Goal: Task Accomplishment & Management: Use online tool/utility

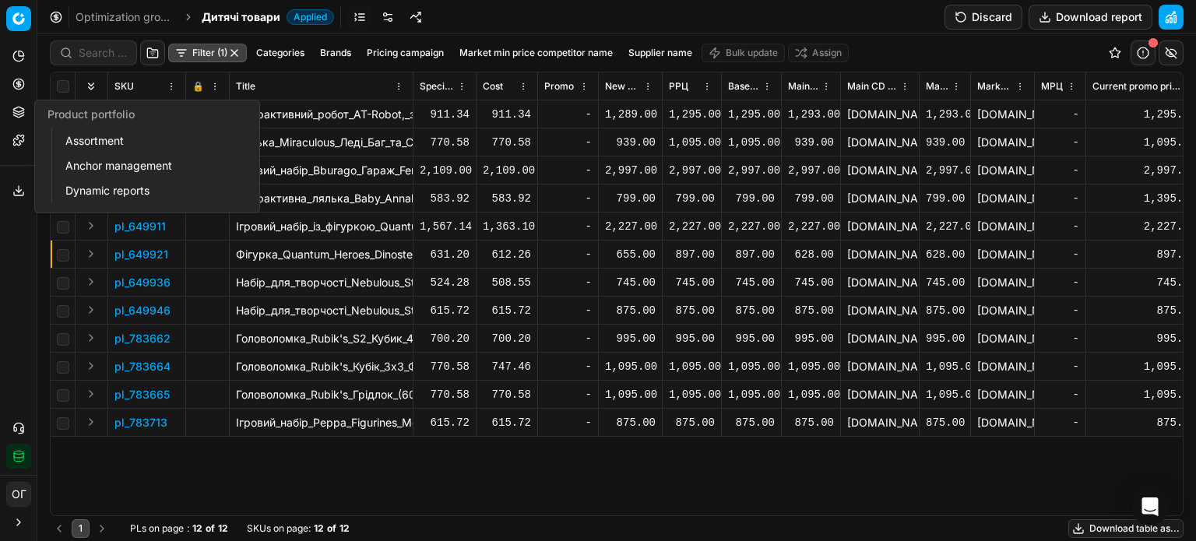
click at [76, 141] on link "Assortment" at bounding box center [149, 141] width 181 height 22
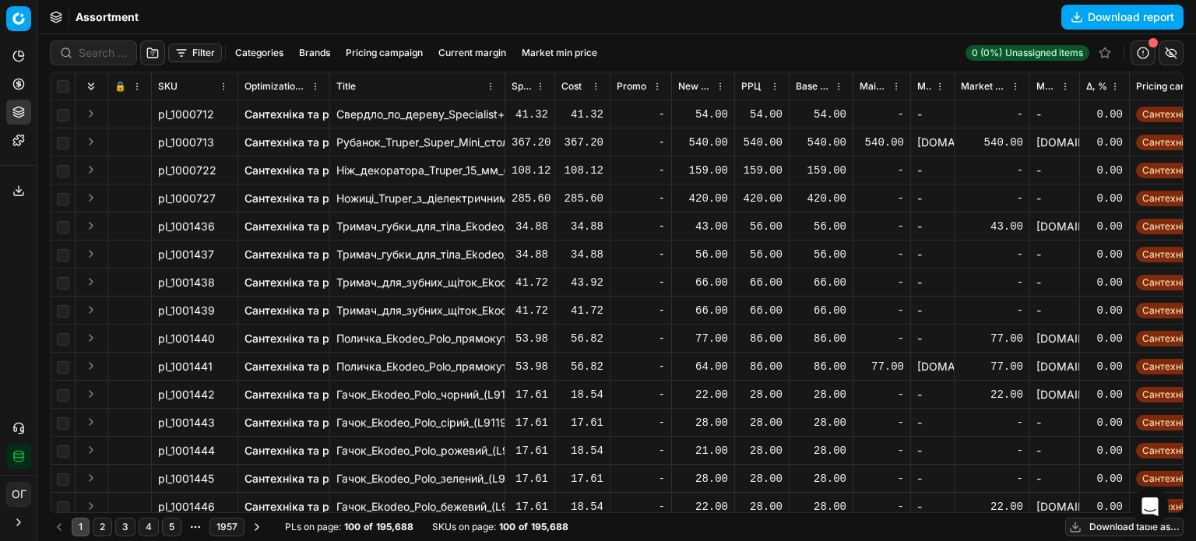
click at [188, 53] on button "Filter" at bounding box center [195, 53] width 54 height 19
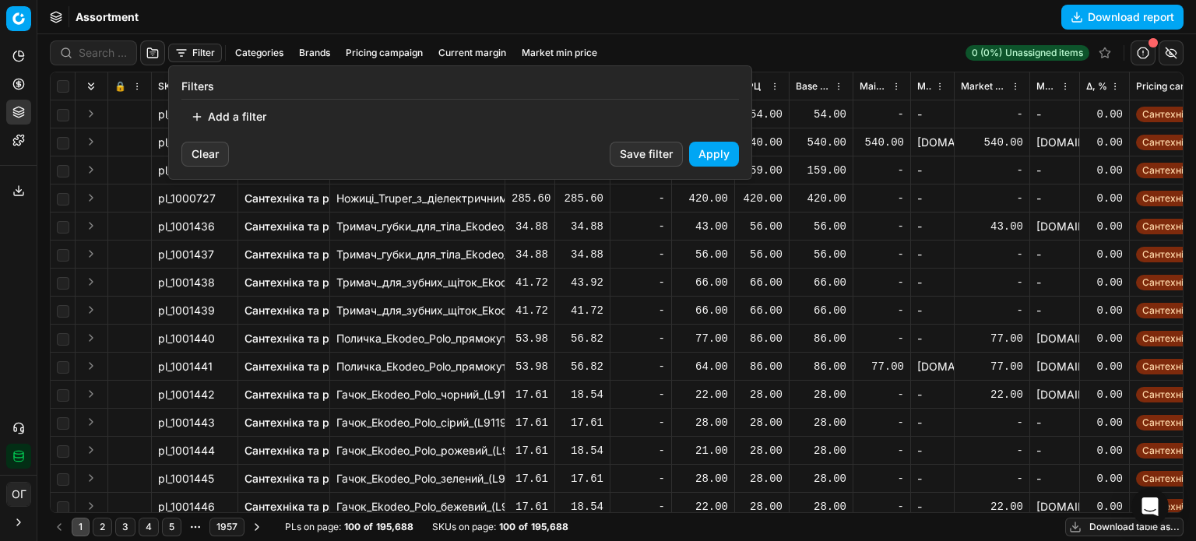
click at [248, 127] on button "Add a filter" at bounding box center [228, 116] width 94 height 25
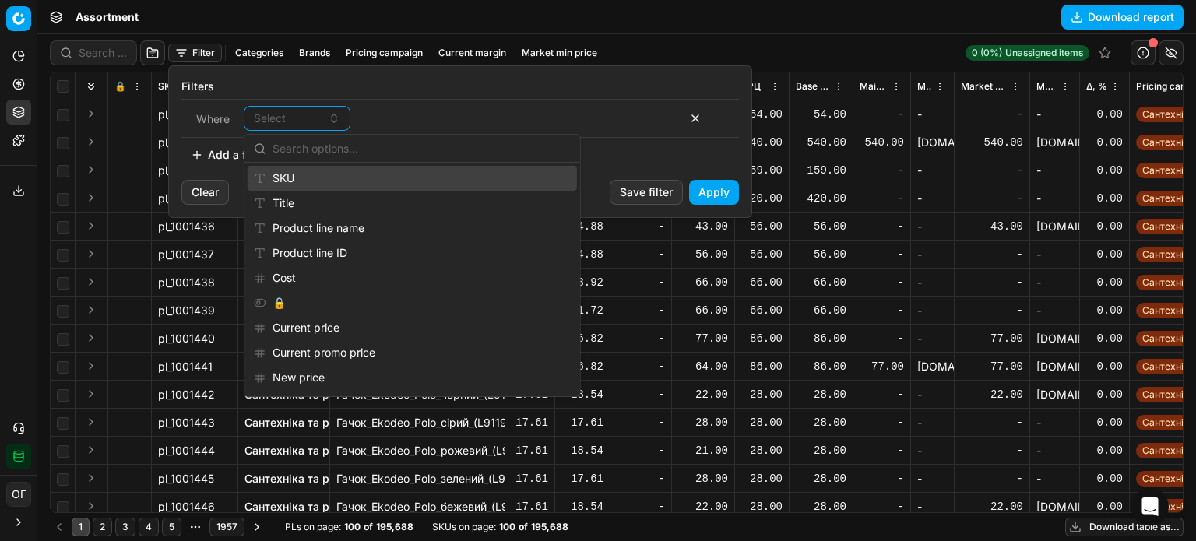
click at [277, 177] on div "SKU" at bounding box center [411, 178] width 326 height 25
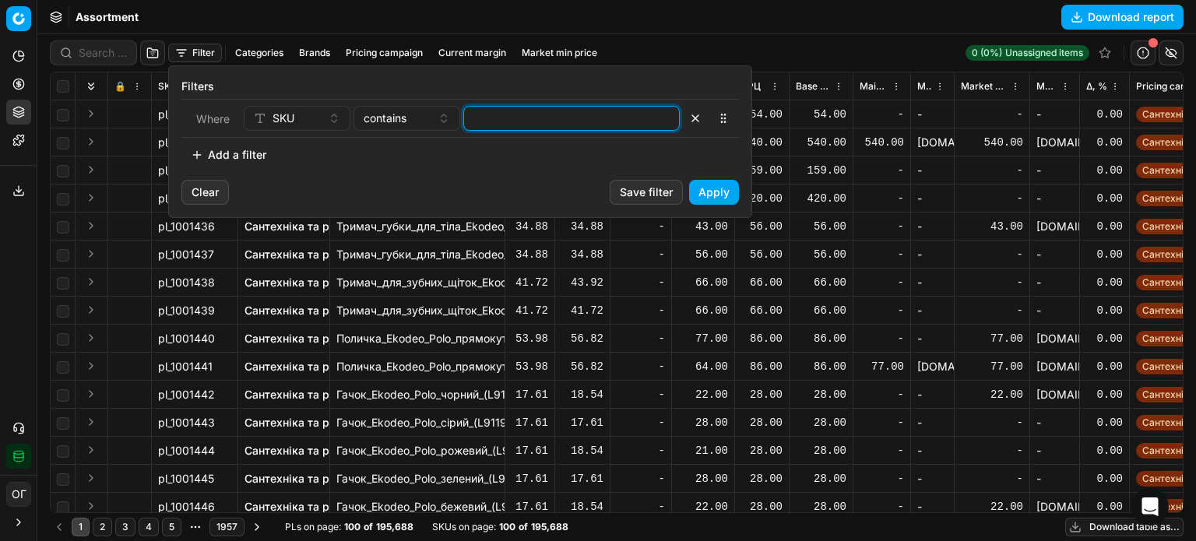
click at [486, 115] on input at bounding box center [571, 118] width 202 height 23
click at [725, 192] on button "Apply" at bounding box center [714, 192] width 50 height 25
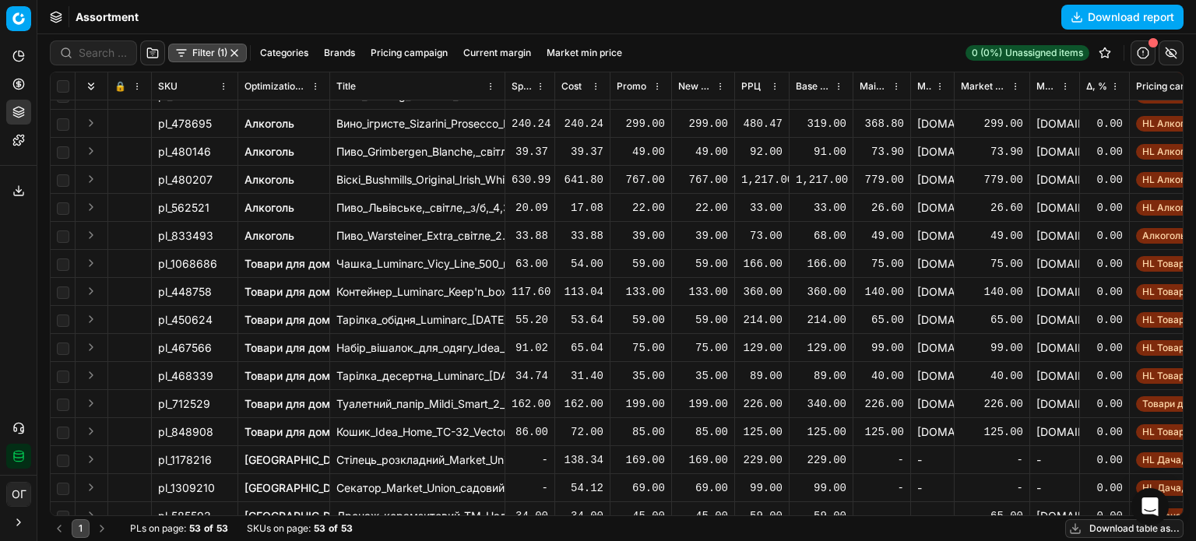
scroll to position [381, 0]
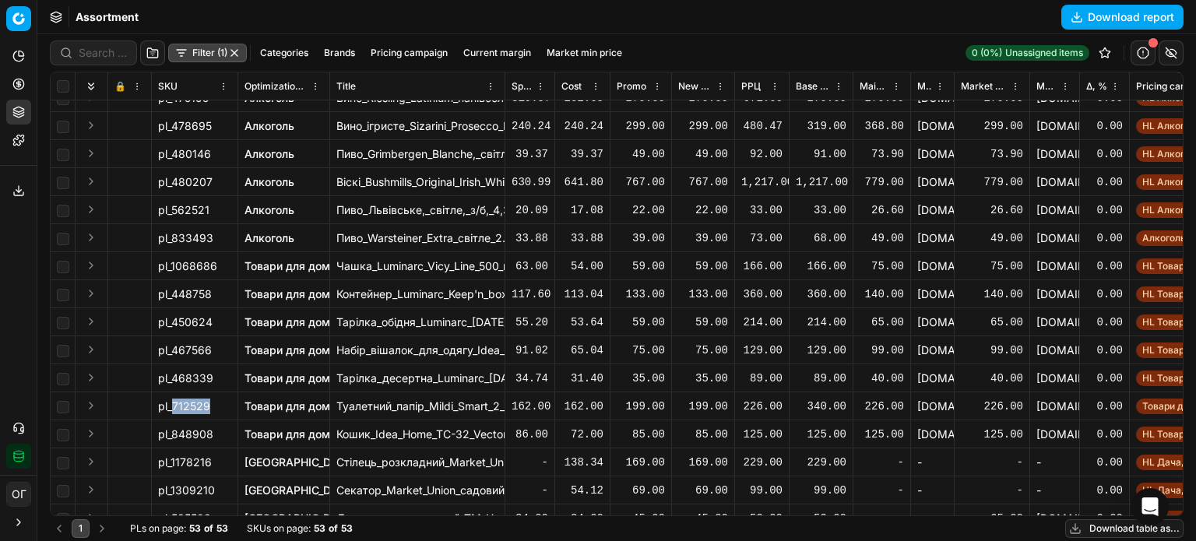
drag, startPoint x: 209, startPoint y: 406, endPoint x: 173, endPoint y: 407, distance: 36.6
click at [173, 407] on div "pl_712529" at bounding box center [194, 407] width 73 height 16
copy span "712529"
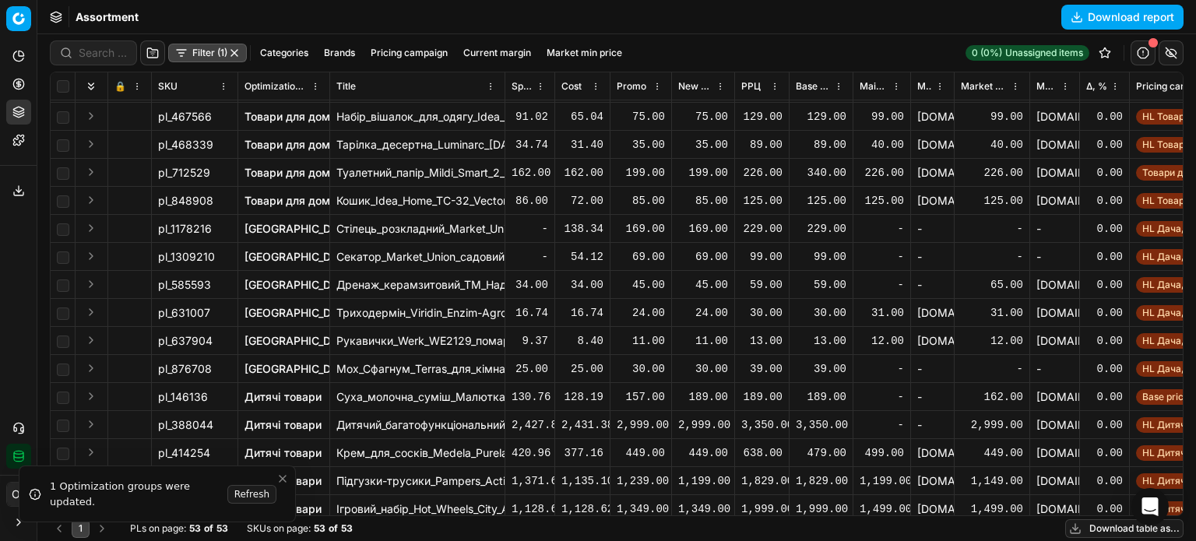
scroll to position [536, 0]
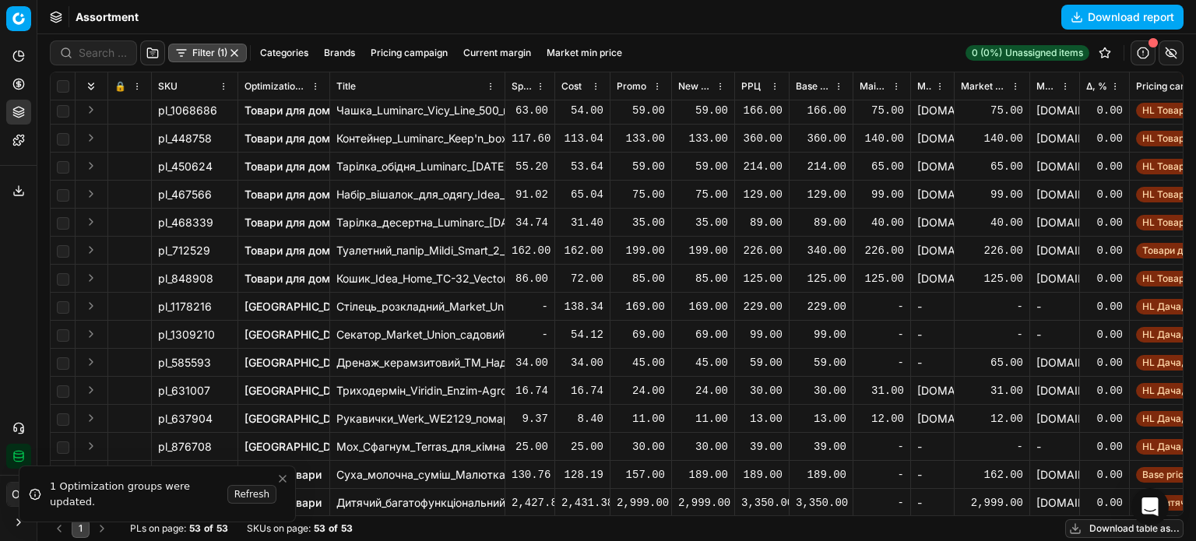
drag, startPoint x: 210, startPoint y: 473, endPoint x: 170, endPoint y: 473, distance: 39.7
click at [170, 473] on div "pl_146136" at bounding box center [194, 475] width 73 height 16
copy span "146136"
click at [63, 475] on input "checkbox" at bounding box center [63, 475] width 12 height 12
checkbox input "true"
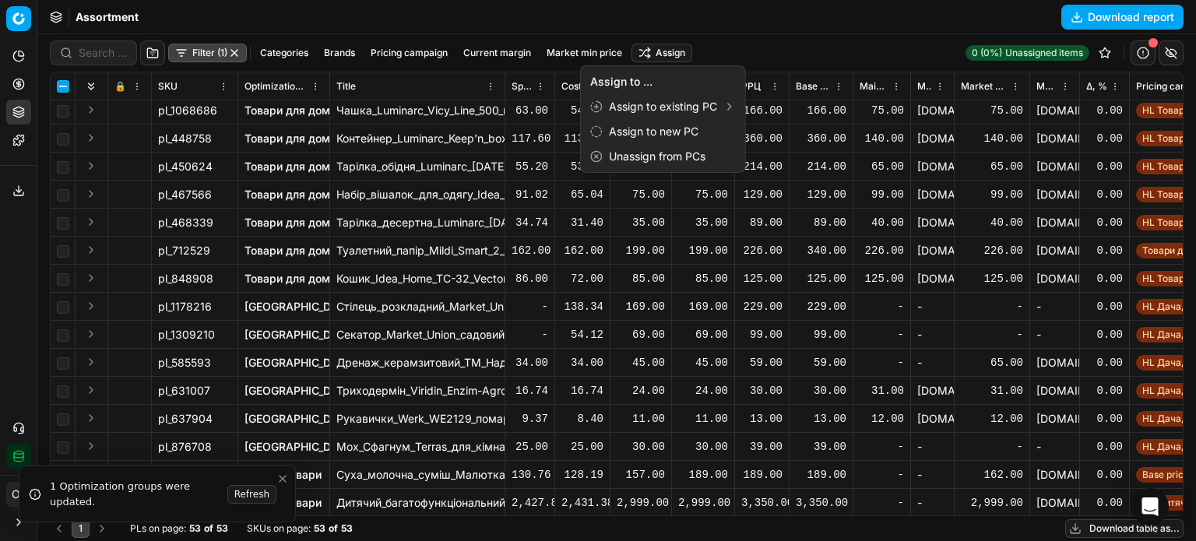
click at [673, 54] on html "Pricing platform Analytics Pricing Product portfolio Templates Export service 1…" at bounding box center [598, 270] width 1196 height 541
click at [691, 163] on div "Unassign from PCs" at bounding box center [663, 156] width 158 height 25
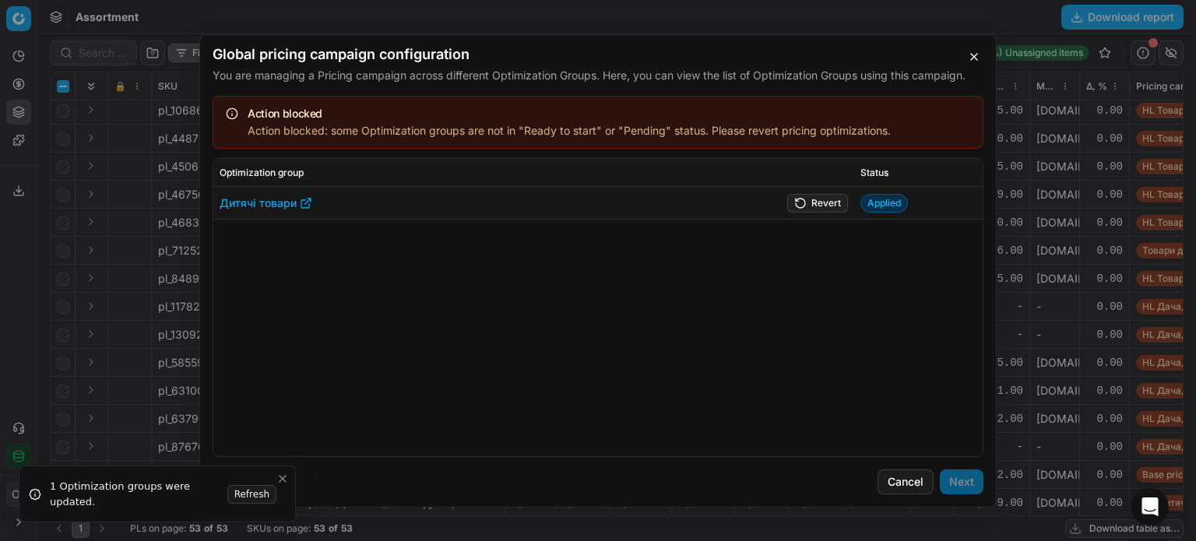
click at [816, 202] on button "Revert" at bounding box center [817, 202] width 61 height 19
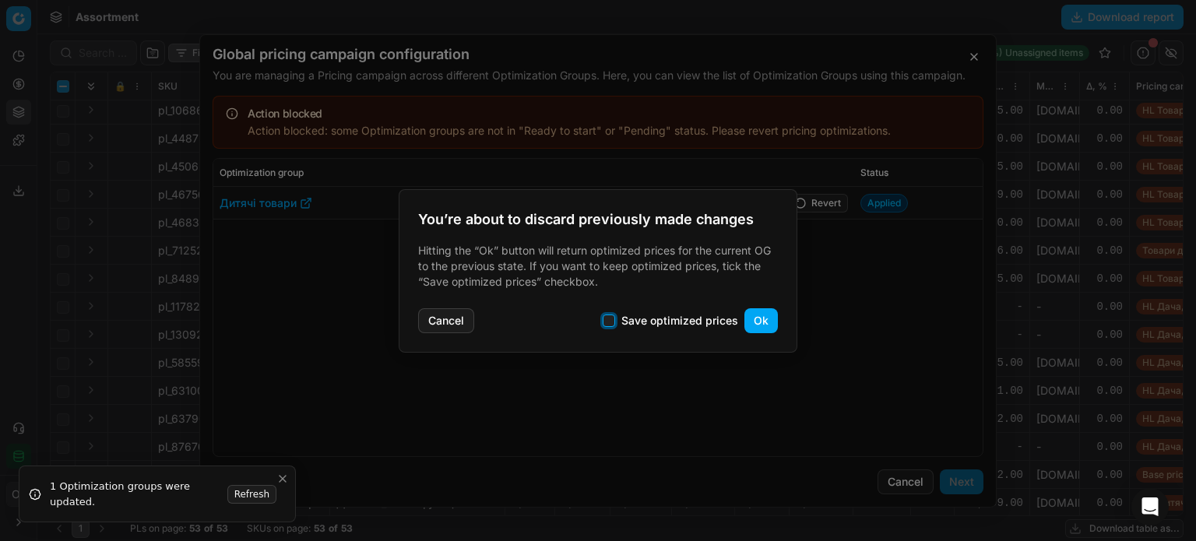
click at [614, 321] on input "Save optimized prices" at bounding box center [608, 320] width 12 height 12
checkbox input "true"
click at [766, 321] on button "Ok" at bounding box center [760, 320] width 33 height 25
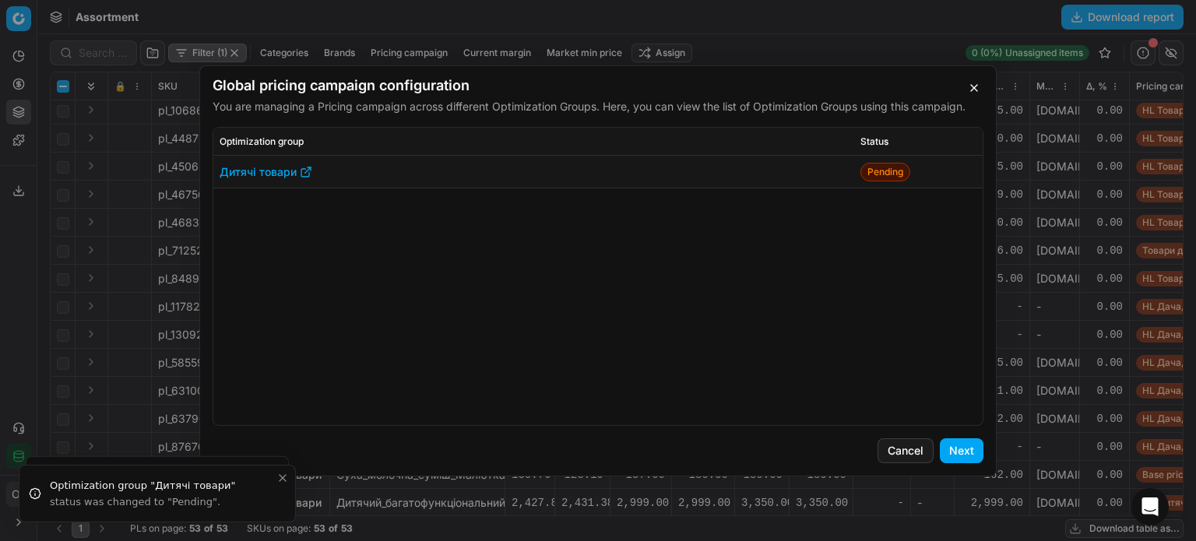
click at [961, 455] on button "Next" at bounding box center [962, 450] width 44 height 25
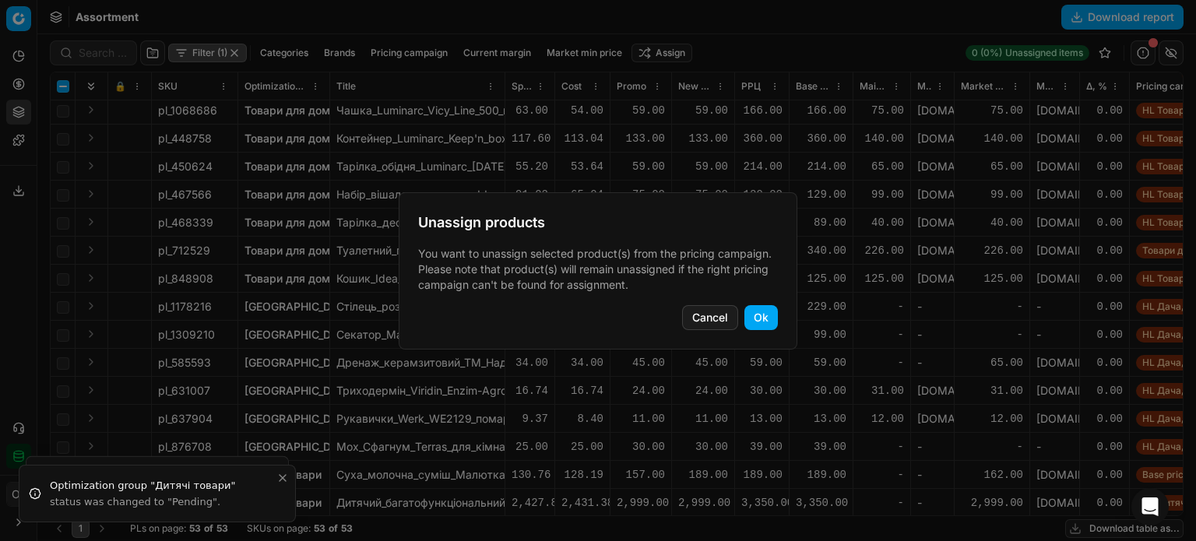
click at [760, 311] on button "Ok" at bounding box center [760, 317] width 33 height 25
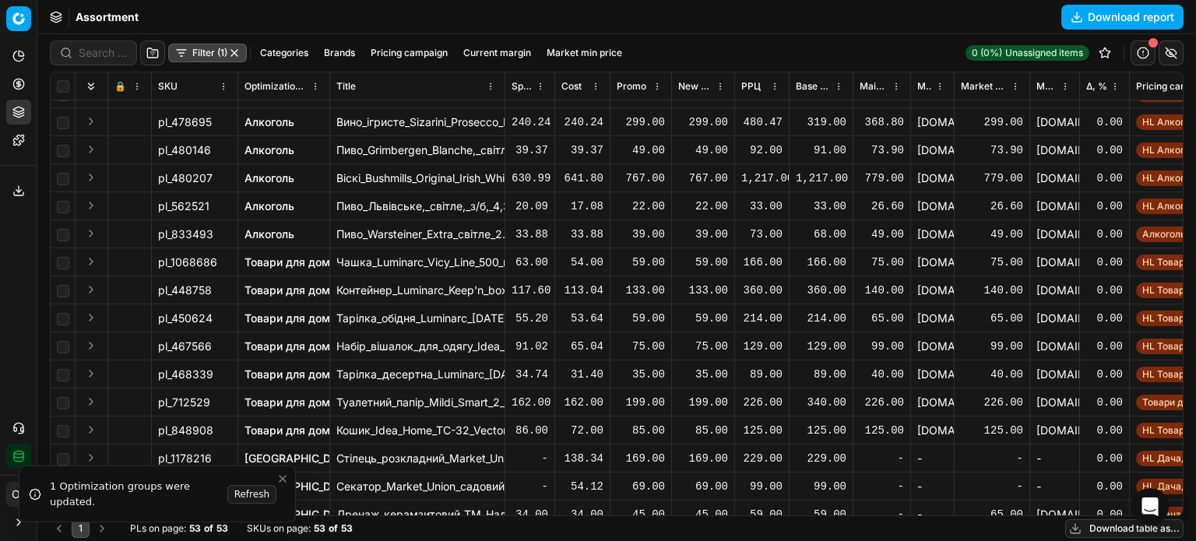
scroll to position [381, 0]
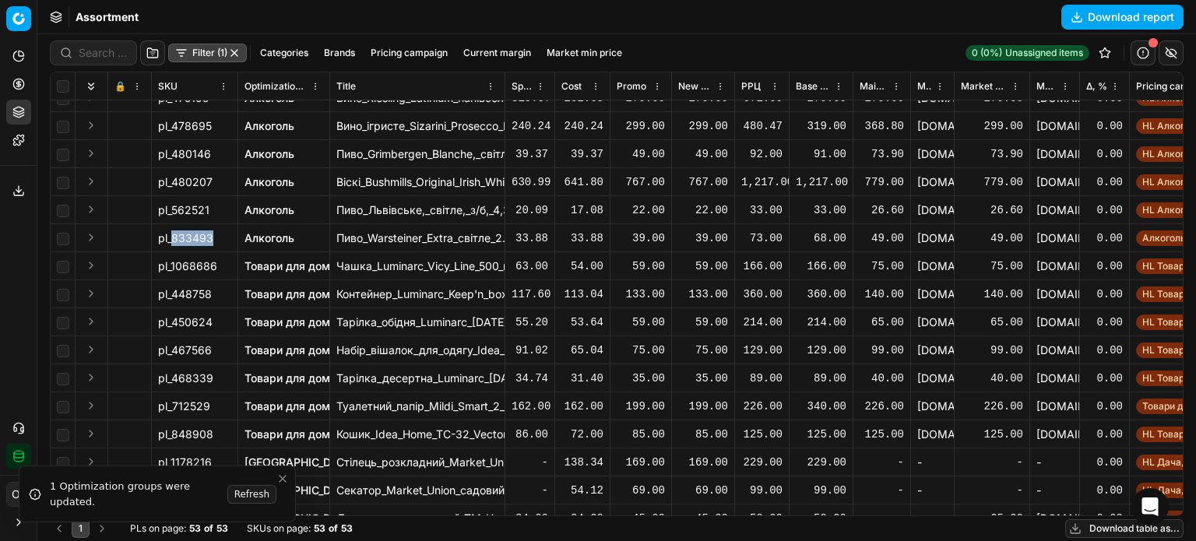
drag, startPoint x: 213, startPoint y: 238, endPoint x: 174, endPoint y: 236, distance: 38.2
click at [174, 236] on div "pl_833493" at bounding box center [194, 238] width 73 height 16
copy span "833493"
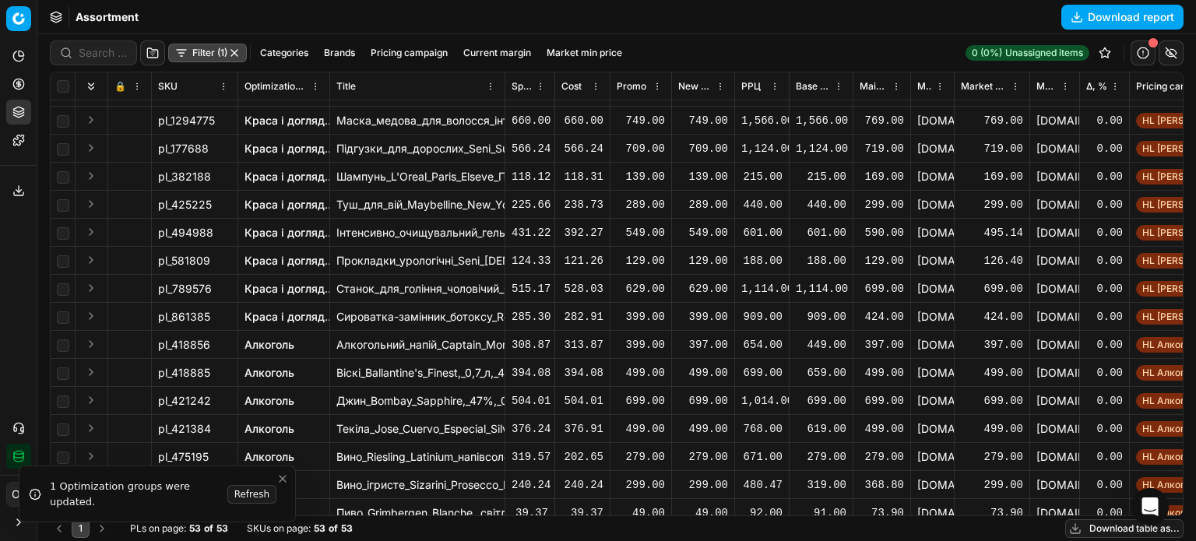
scroll to position [0, 0]
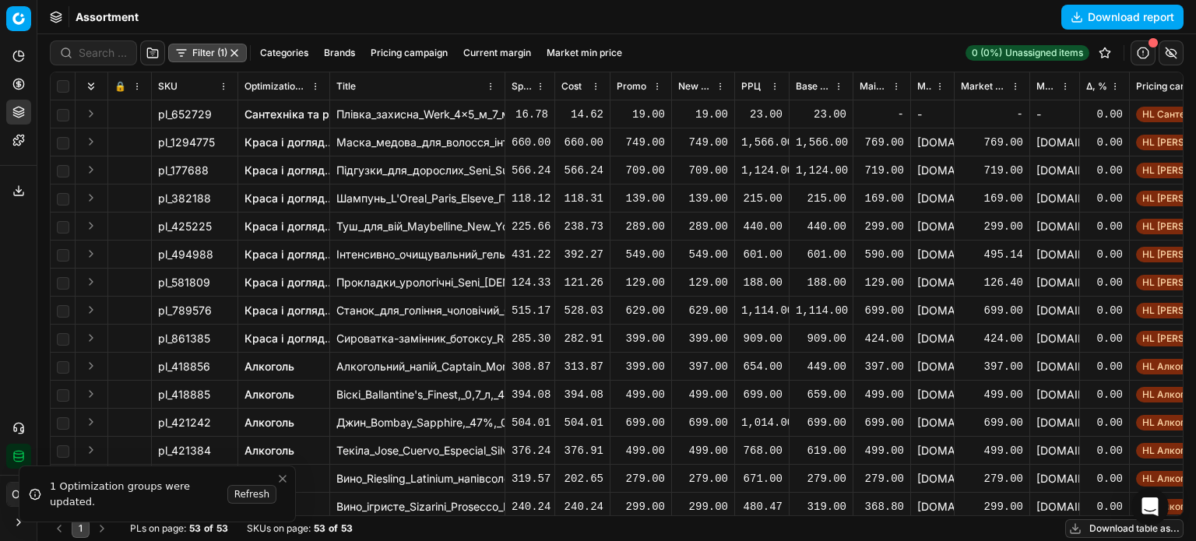
click at [1091, 529] on button "Download table as..." at bounding box center [1124, 528] width 118 height 19
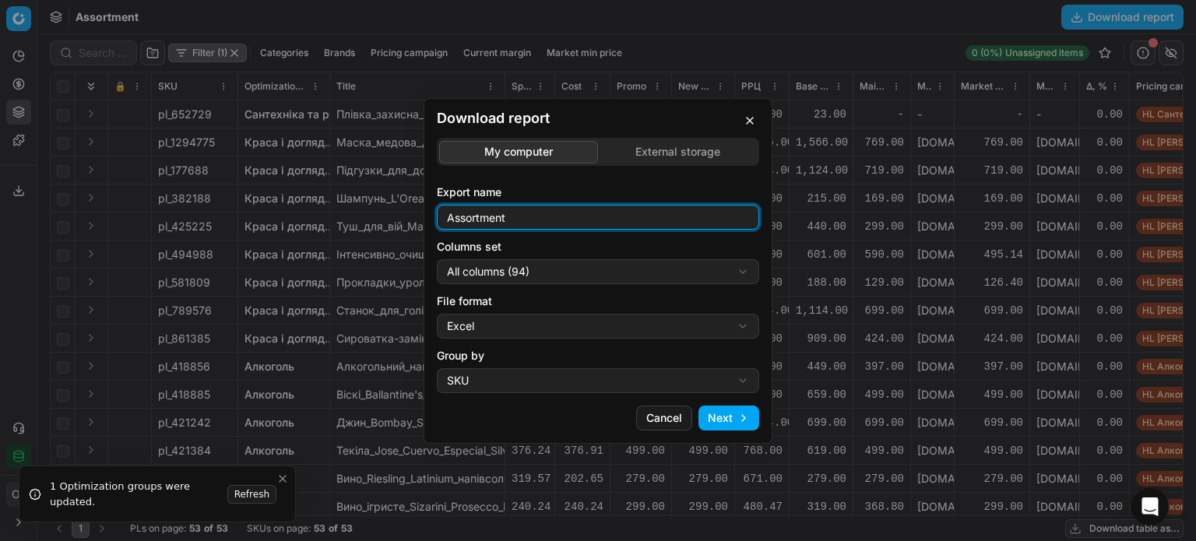
click at [554, 221] on input "Assortment" at bounding box center [598, 217] width 308 height 23
click at [524, 219] on input "Assortment хж Герої" at bounding box center [598, 217] width 308 height 23
type input "Assortment хд Герої"
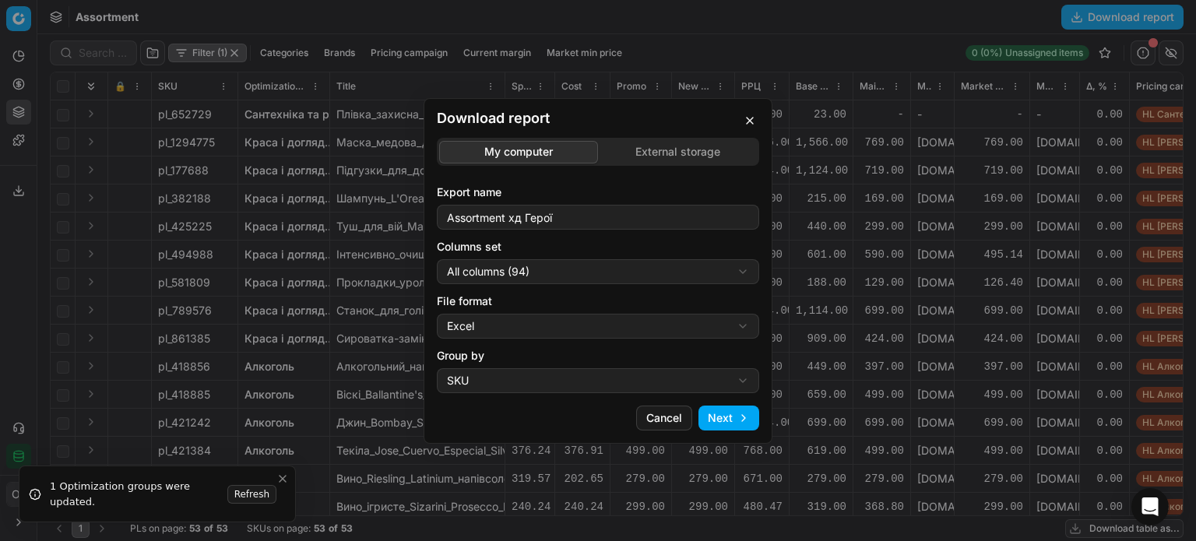
click at [523, 267] on div "Download report My computer External storage Export name Assortment хд Герої Co…" at bounding box center [598, 270] width 1196 height 541
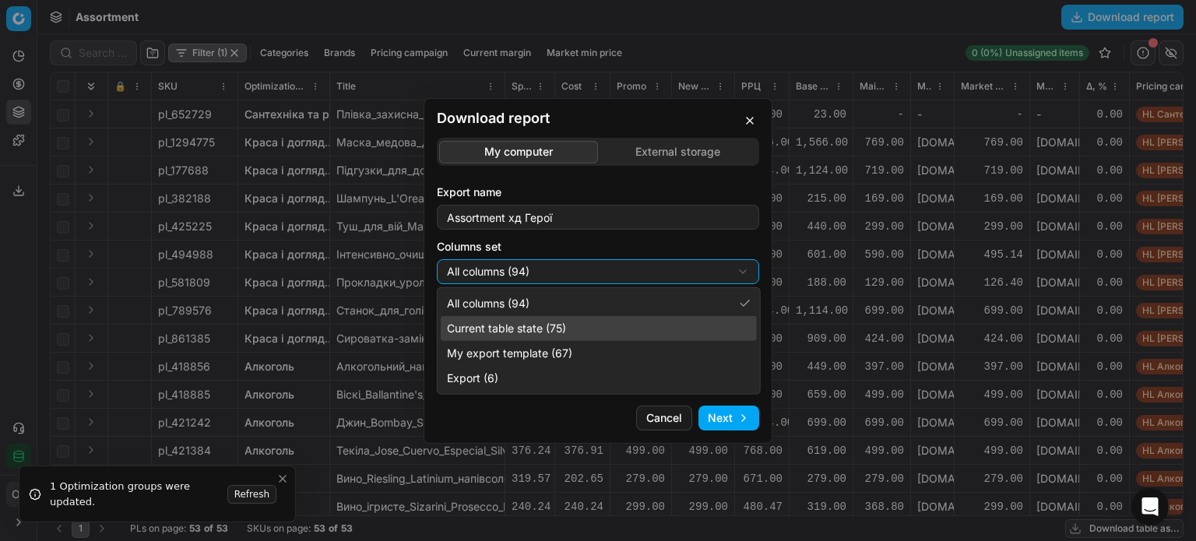
select select "table"
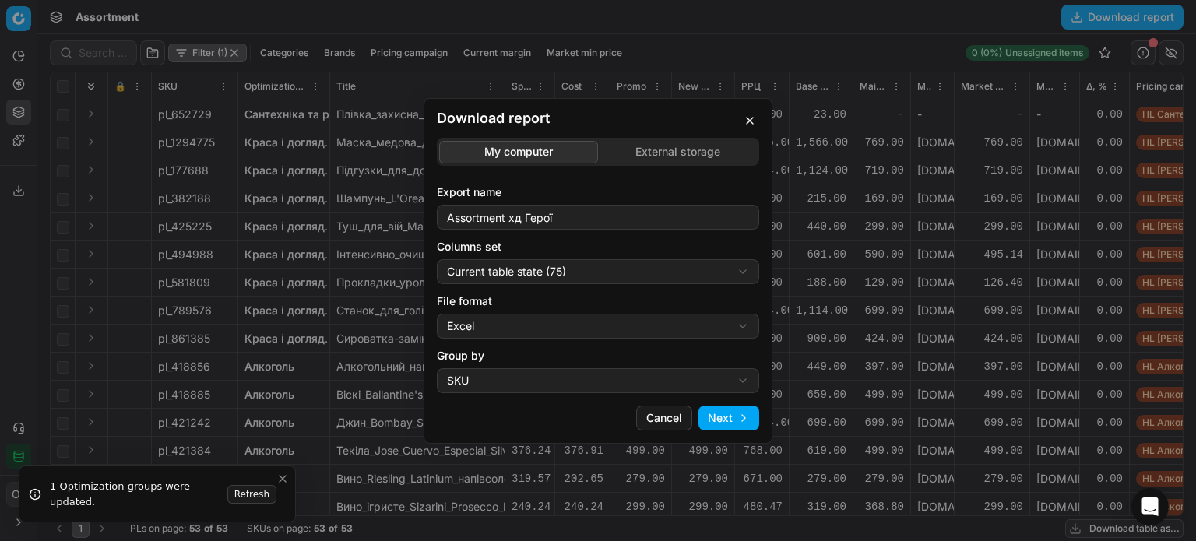
click at [711, 418] on button "Next" at bounding box center [728, 418] width 61 height 25
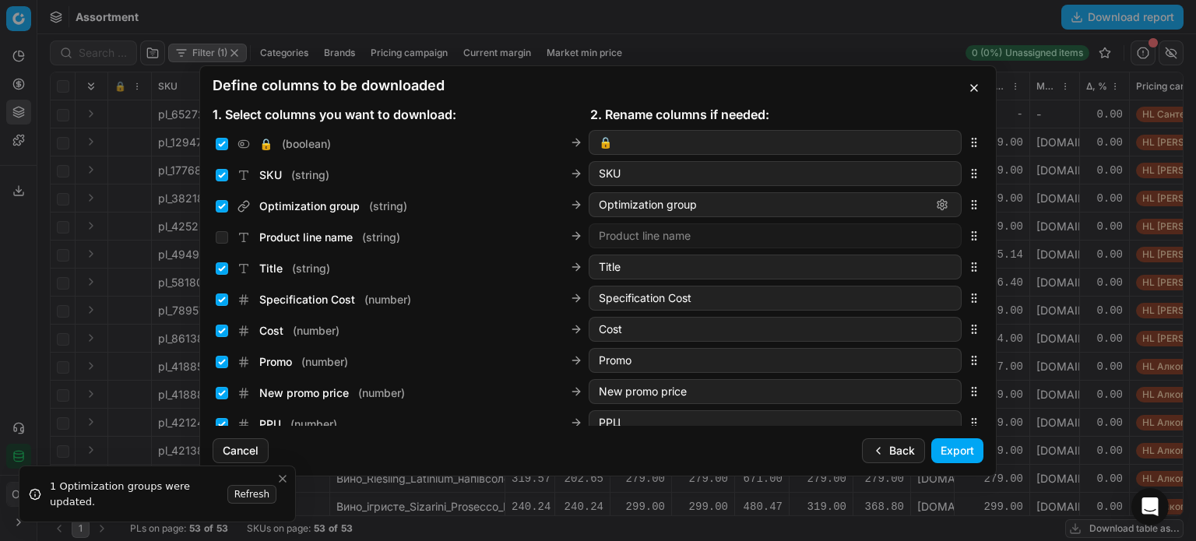
click at [934, 453] on button "Export" at bounding box center [957, 450] width 52 height 25
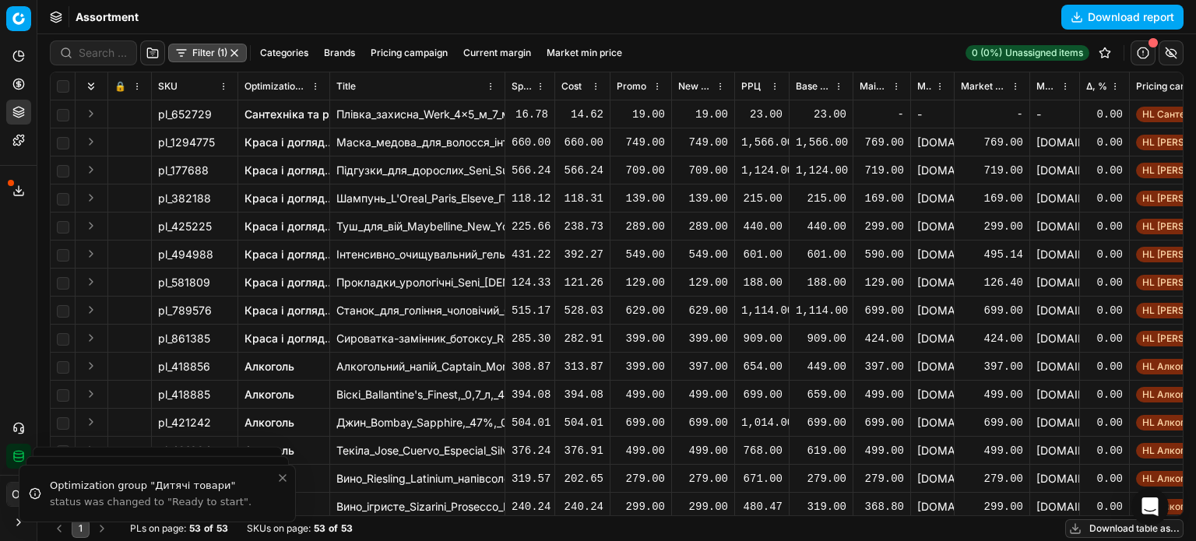
click at [234, 49] on button "button" at bounding box center [234, 53] width 12 height 12
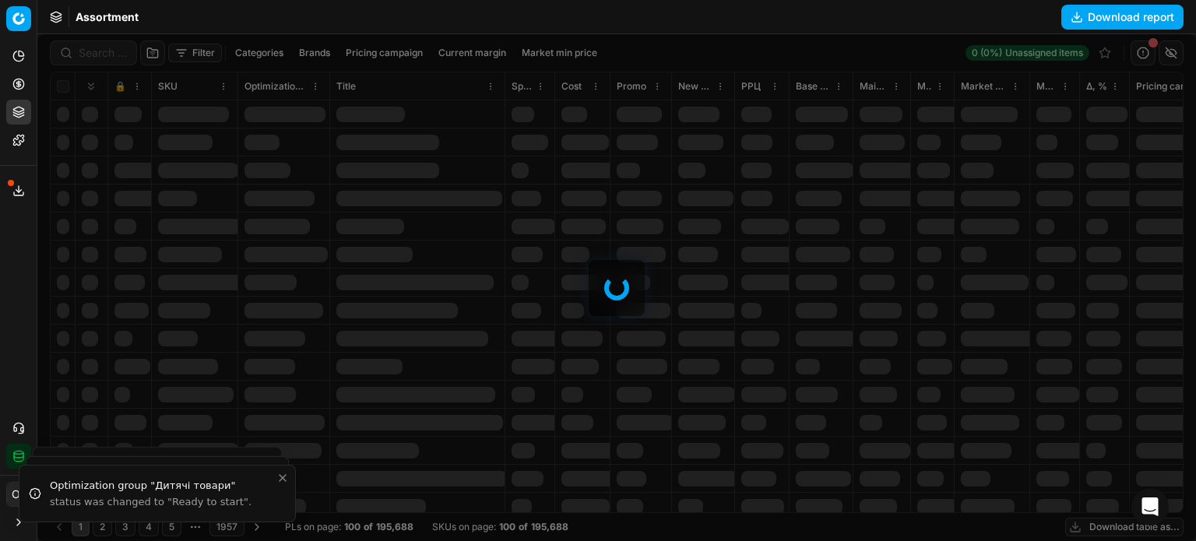
click at [216, 5] on div "Assortment Download report" at bounding box center [616, 17] width 1158 height 34
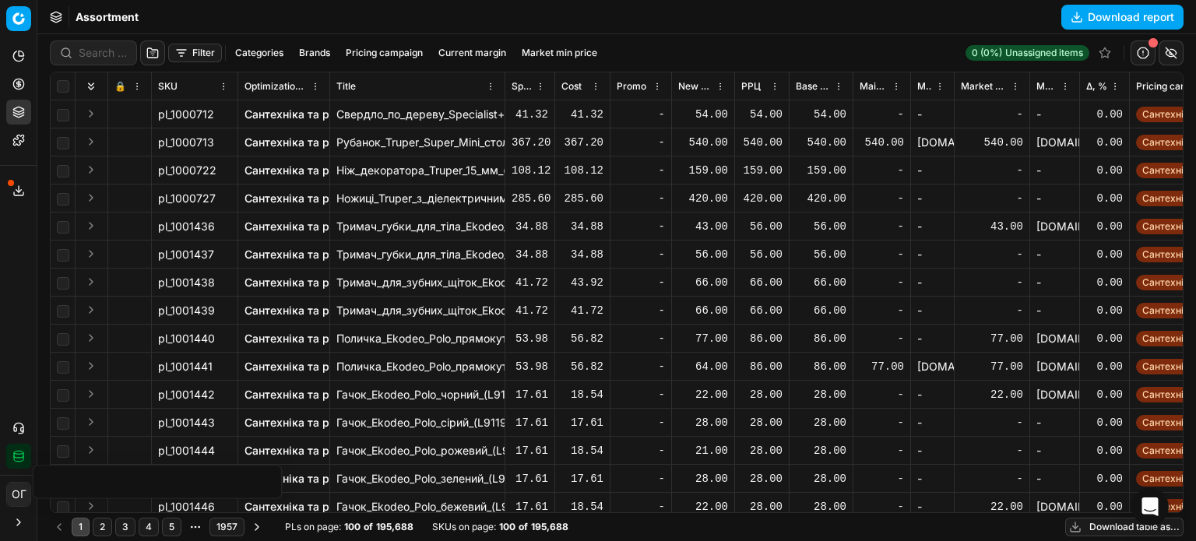
click at [186, 53] on button "Filter" at bounding box center [195, 53] width 54 height 19
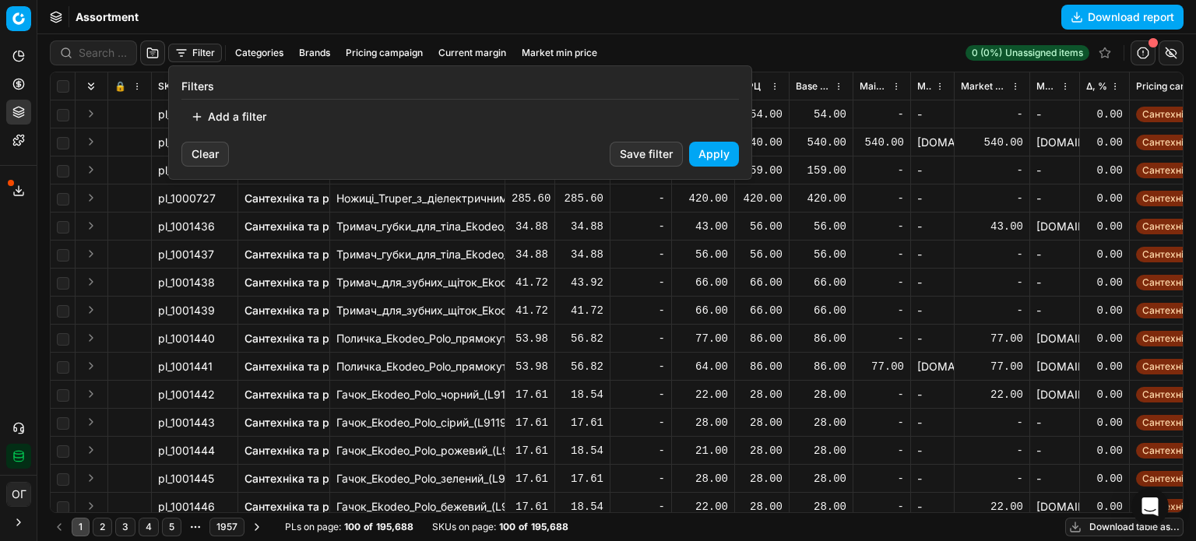
click at [243, 123] on button "Add a filter" at bounding box center [228, 116] width 94 height 25
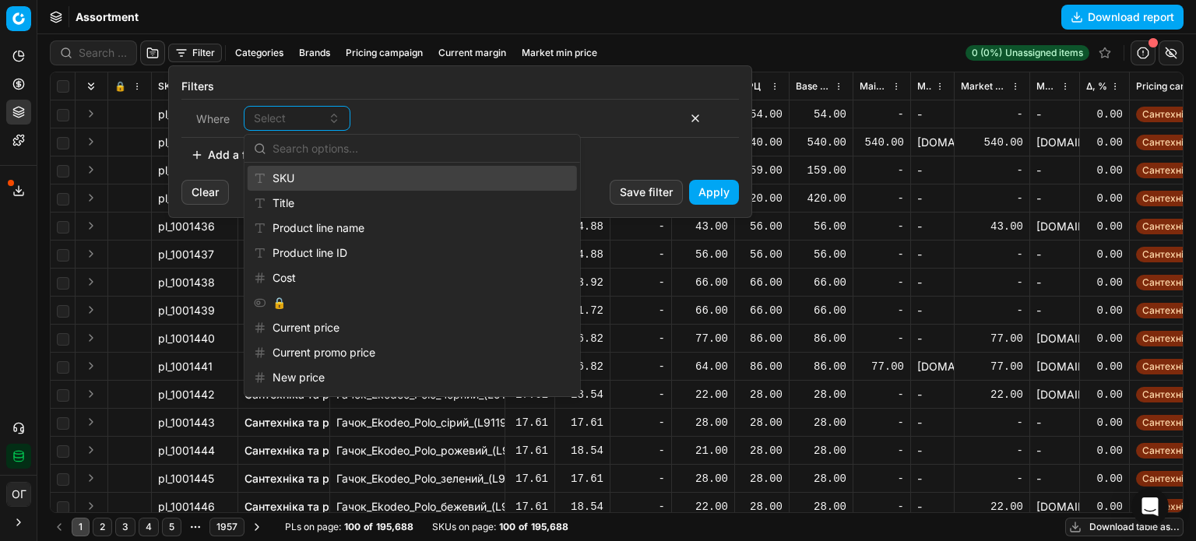
click at [320, 176] on div "SKU" at bounding box center [411, 178] width 326 height 25
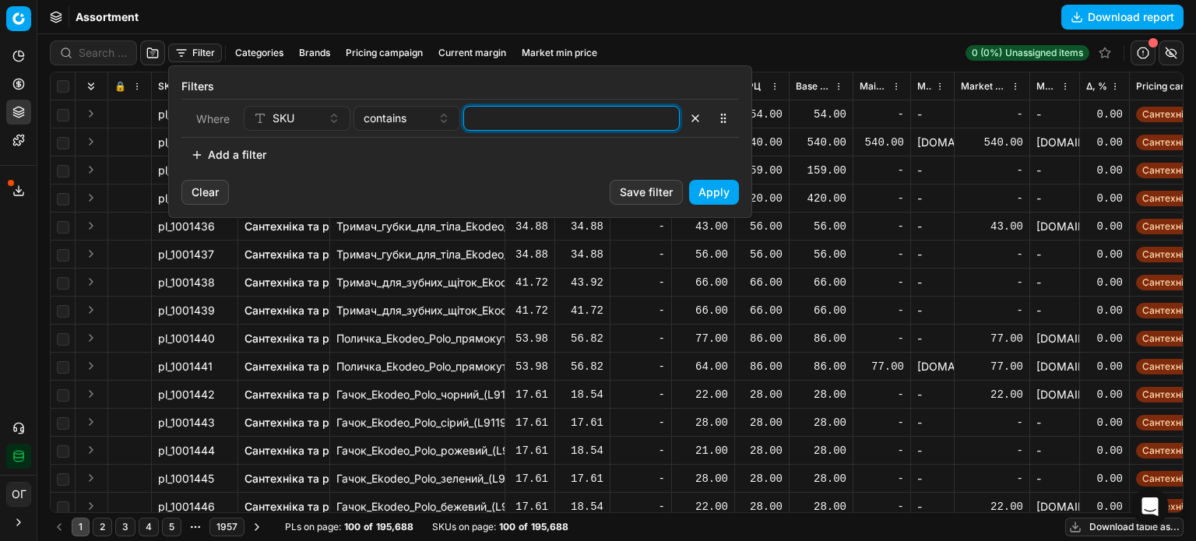
click at [538, 118] on input at bounding box center [571, 118] width 202 height 23
click at [733, 193] on button "Apply" at bounding box center [714, 192] width 50 height 25
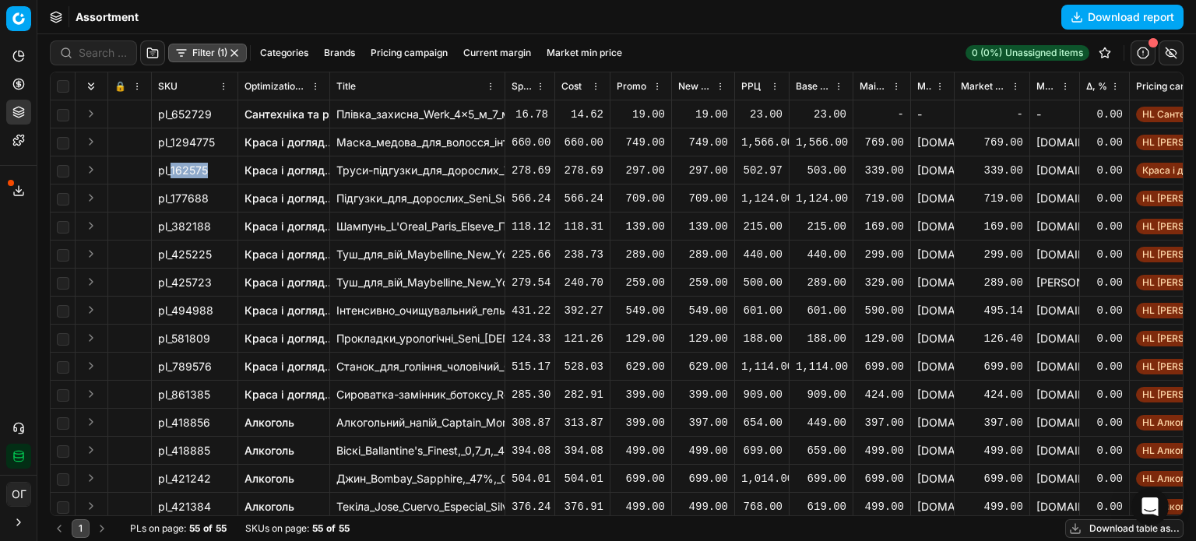
drag, startPoint x: 209, startPoint y: 173, endPoint x: 171, endPoint y: 173, distance: 37.4
click at [171, 173] on div "pl_162575" at bounding box center [194, 171] width 73 height 16
copy span "162575"
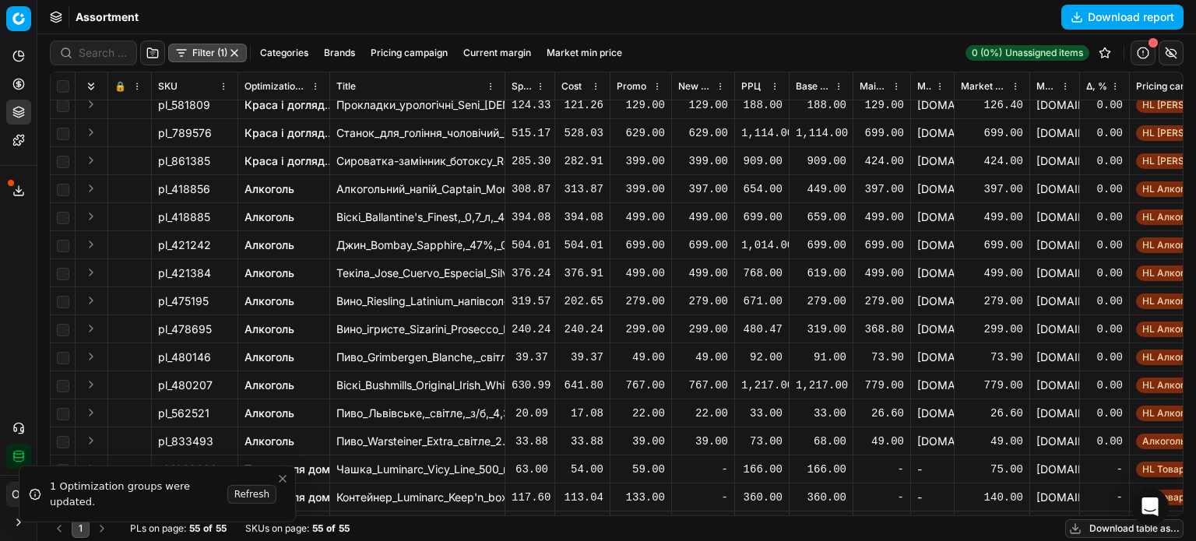
scroll to position [311, 0]
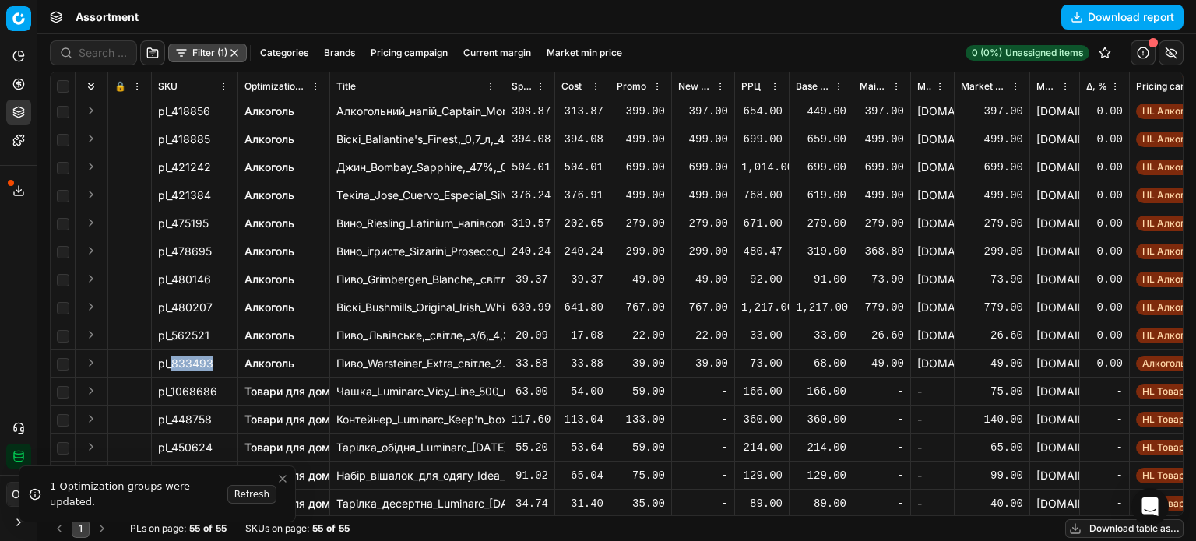
drag, startPoint x: 215, startPoint y: 364, endPoint x: 171, endPoint y: 368, distance: 43.8
click at [171, 368] on div "pl_833493" at bounding box center [194, 364] width 73 height 16
copy span "833493"
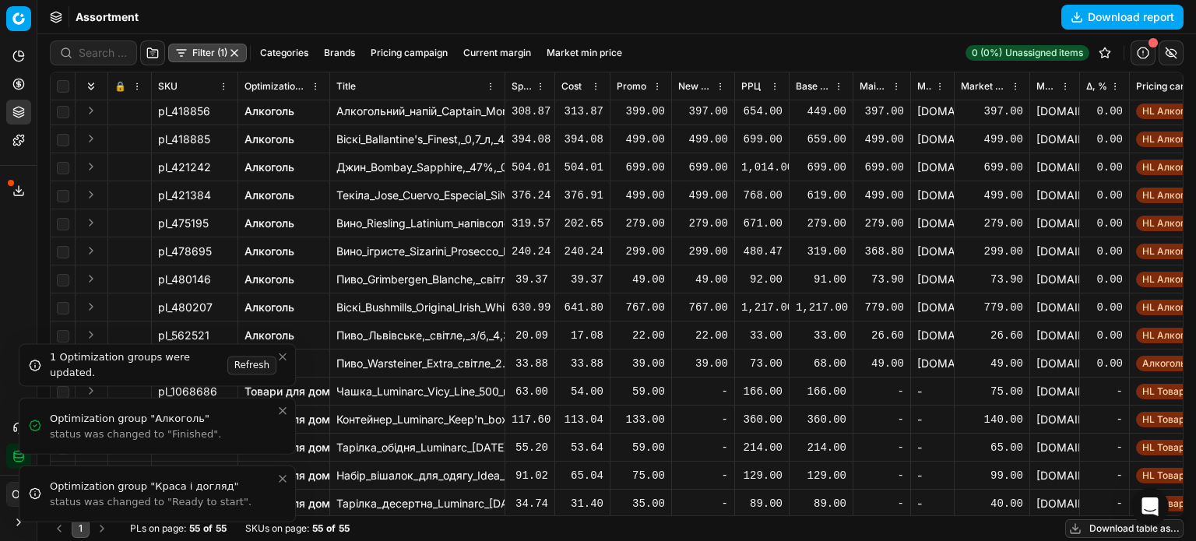
click at [282, 482] on icon "Close toast" at bounding box center [282, 479] width 12 height 12
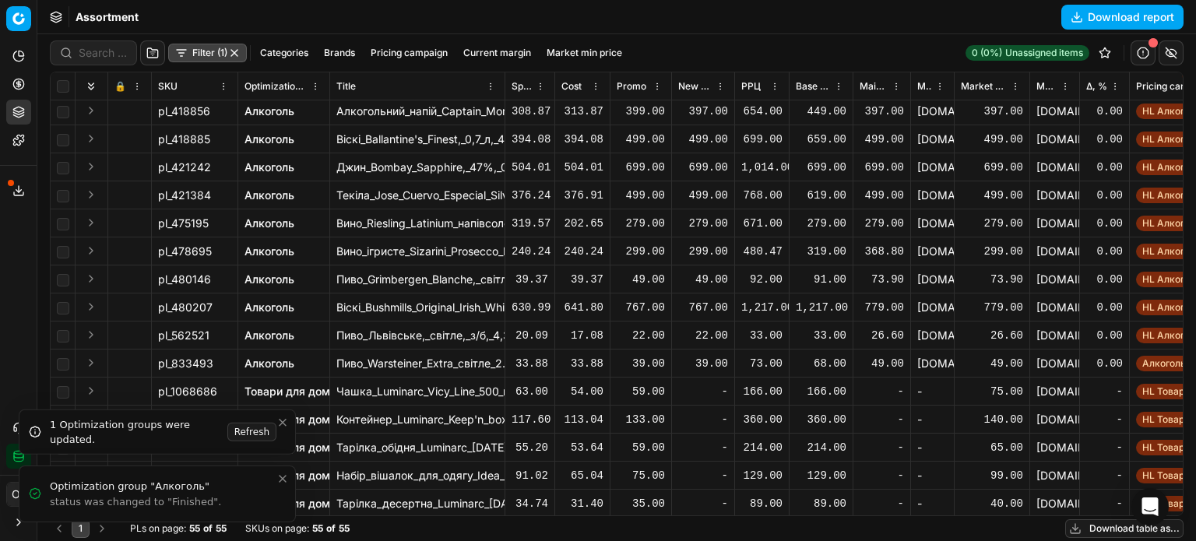
click at [278, 477] on icon "Close toast" at bounding box center [282, 479] width 12 height 12
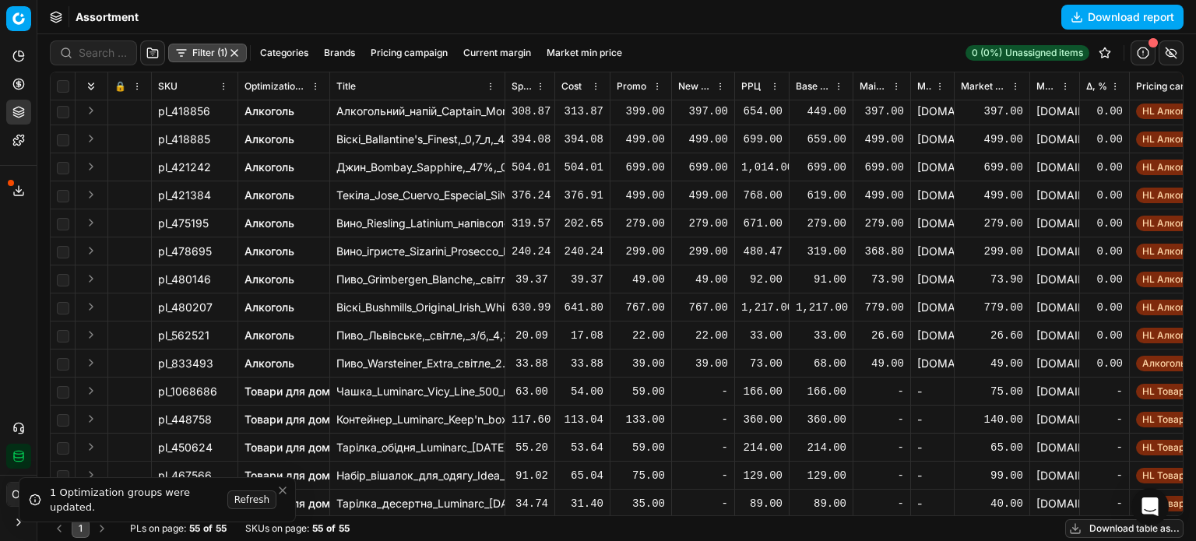
click at [283, 484] on icon "Close toast" at bounding box center [282, 490] width 12 height 12
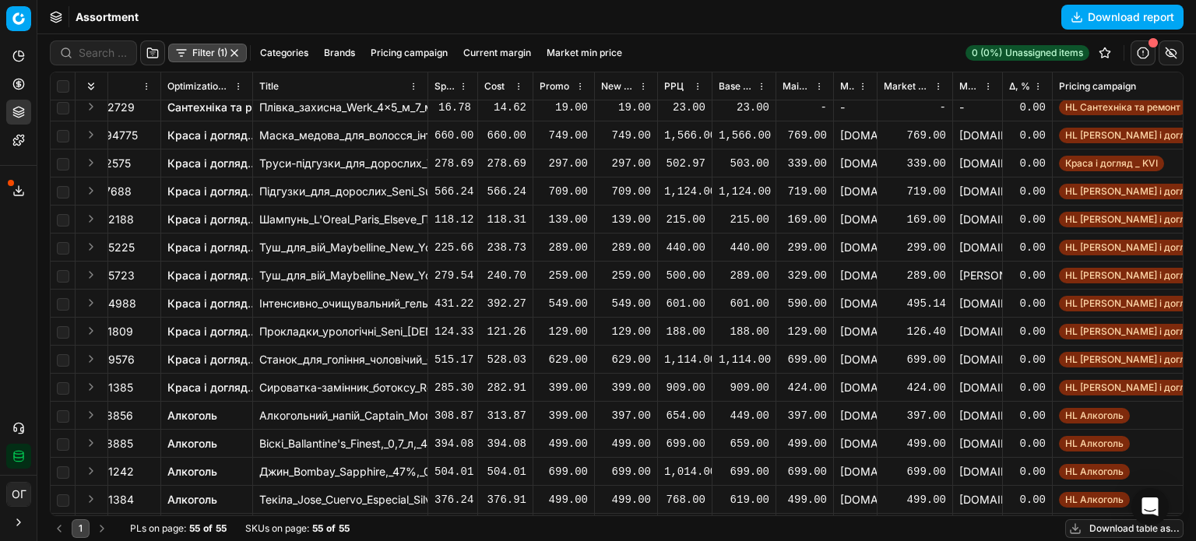
scroll to position [0, 77]
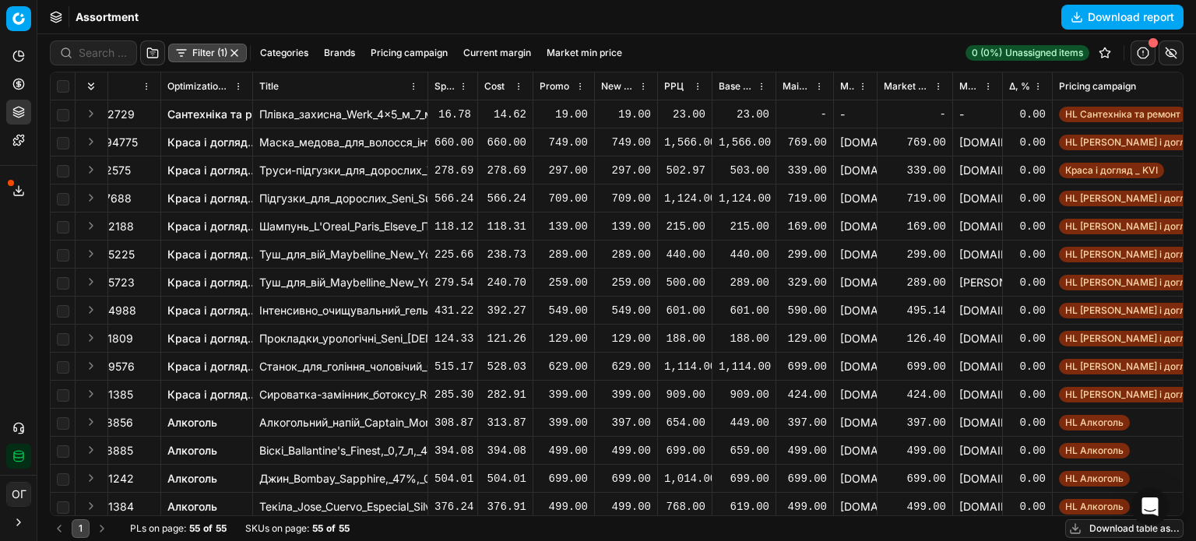
click at [1085, 526] on button "Download table as..." at bounding box center [1124, 528] width 118 height 19
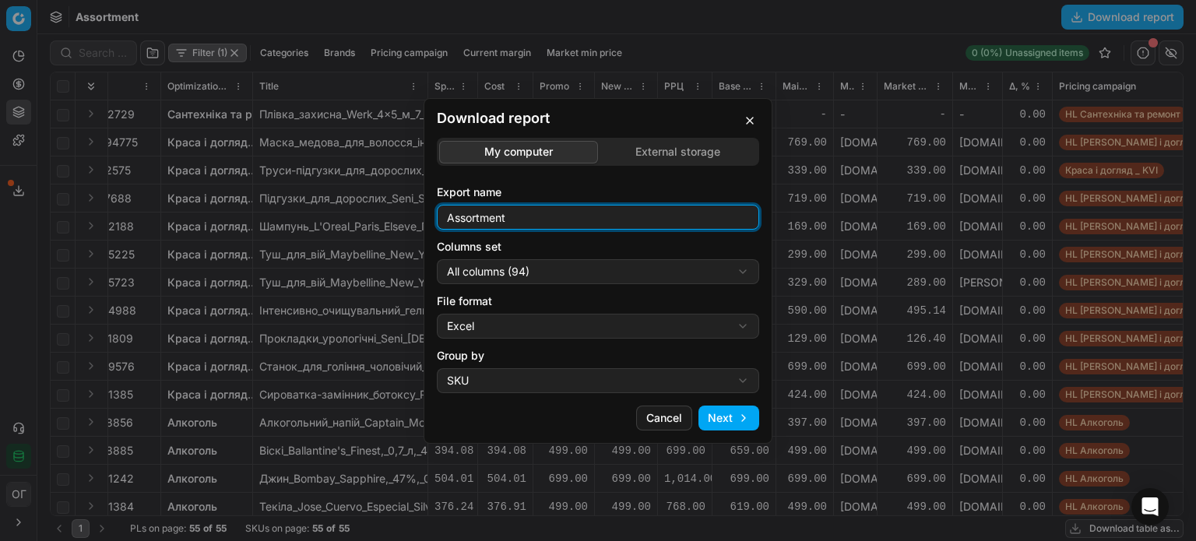
click at [542, 213] on input "Assortment" at bounding box center [598, 217] width 308 height 23
type input "Assortment ХД Герої"
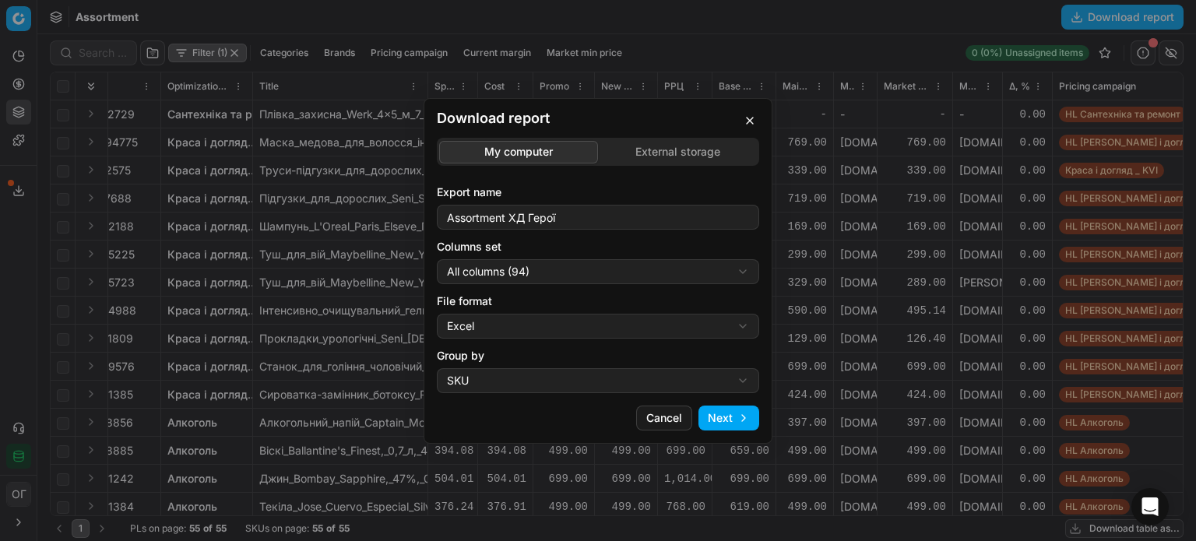
click at [532, 283] on div "Download report My computer External storage Export name Assortment ХД Герої Co…" at bounding box center [598, 270] width 1196 height 541
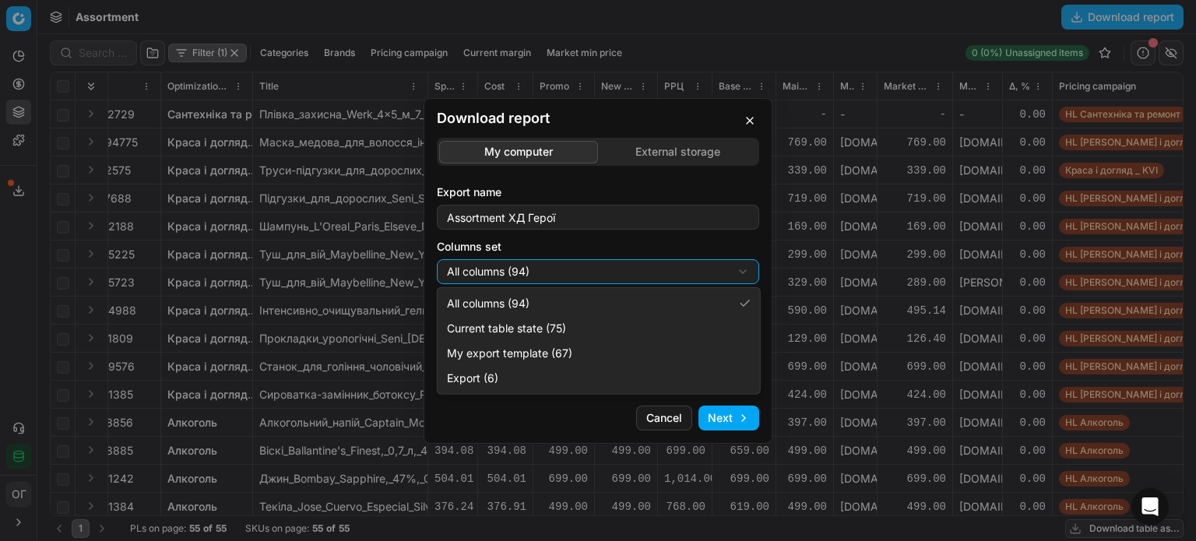
select select "table"
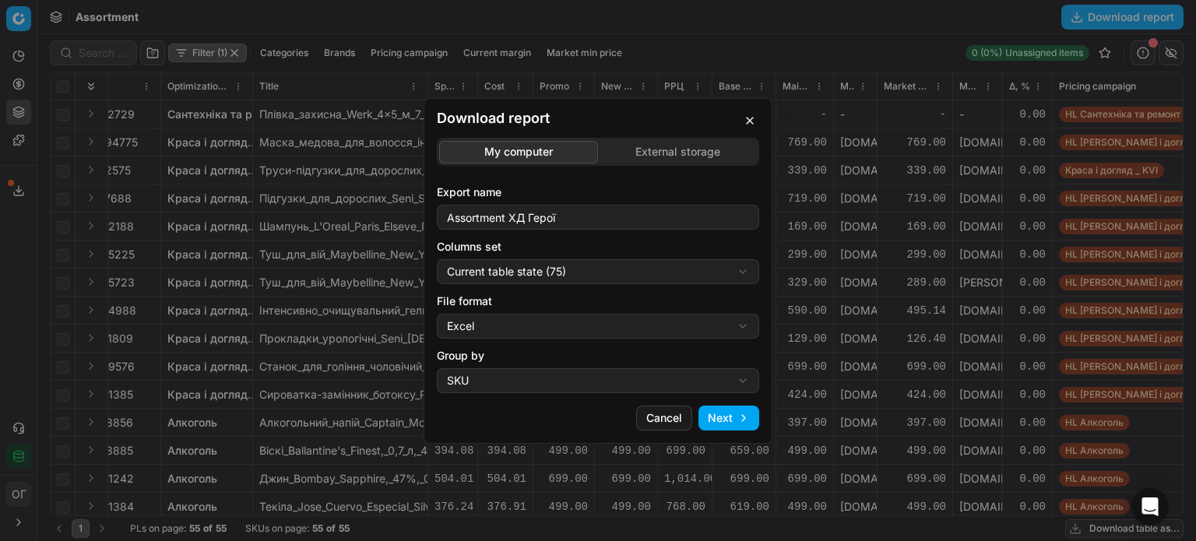
click at [716, 408] on button "Next" at bounding box center [728, 418] width 61 height 25
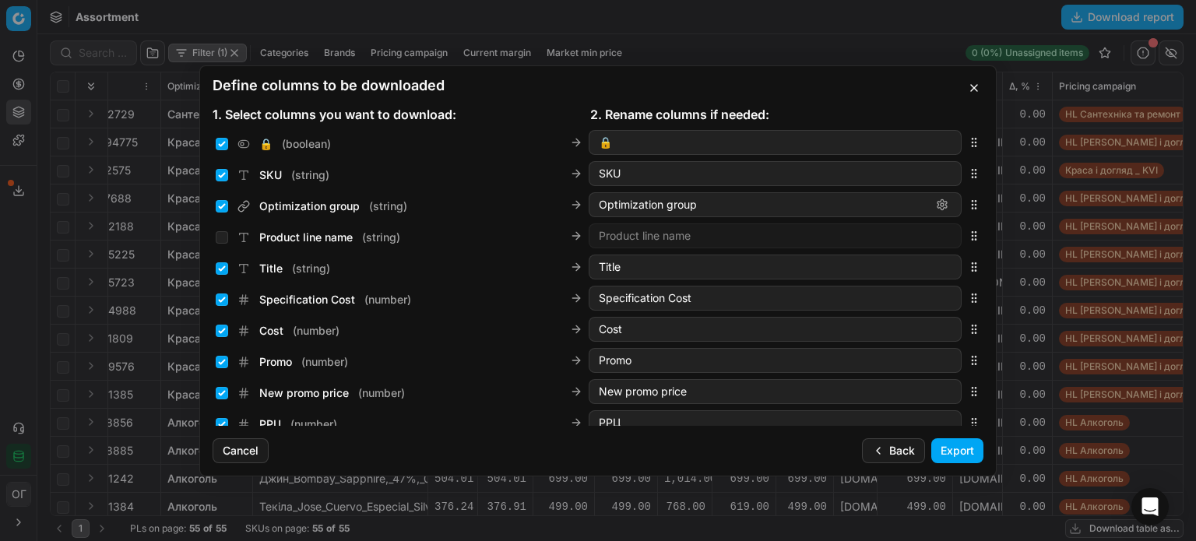
click at [964, 444] on button "Export" at bounding box center [957, 450] width 52 height 25
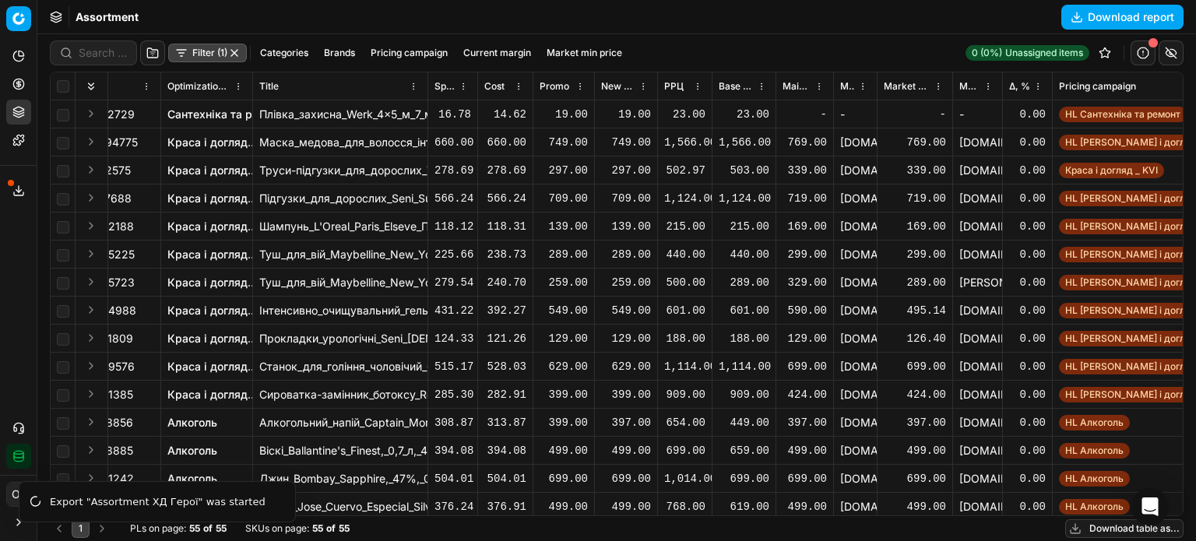
click at [12, 185] on span at bounding box center [11, 183] width 6 height 6
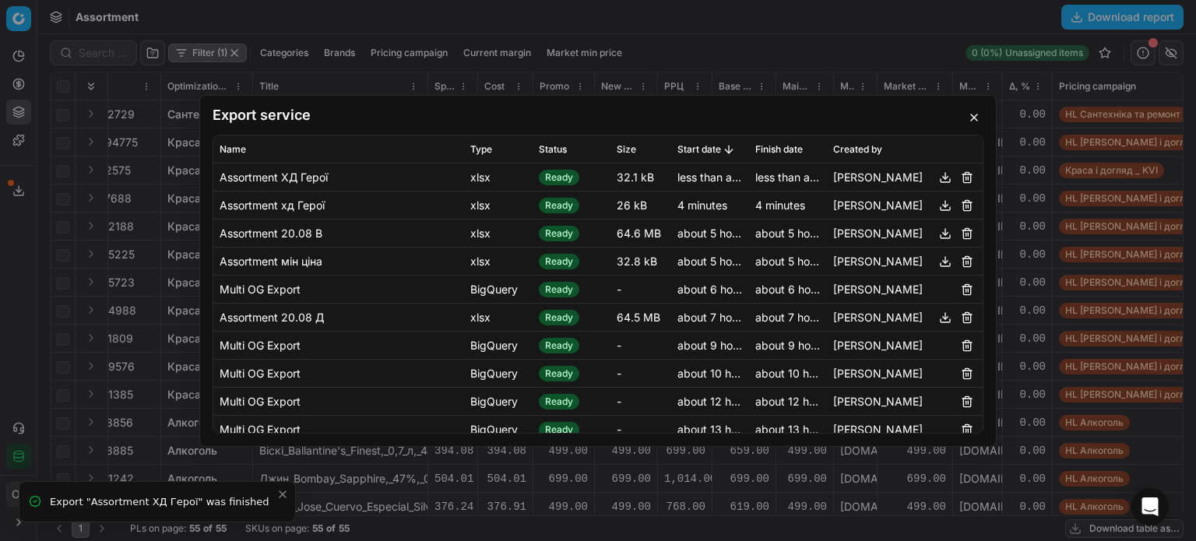
click at [936, 175] on button "button" at bounding box center [945, 176] width 19 height 19
drag, startPoint x: 978, startPoint y: 125, endPoint x: 914, endPoint y: 65, distance: 88.1
click at [978, 125] on button "button" at bounding box center [973, 117] width 19 height 19
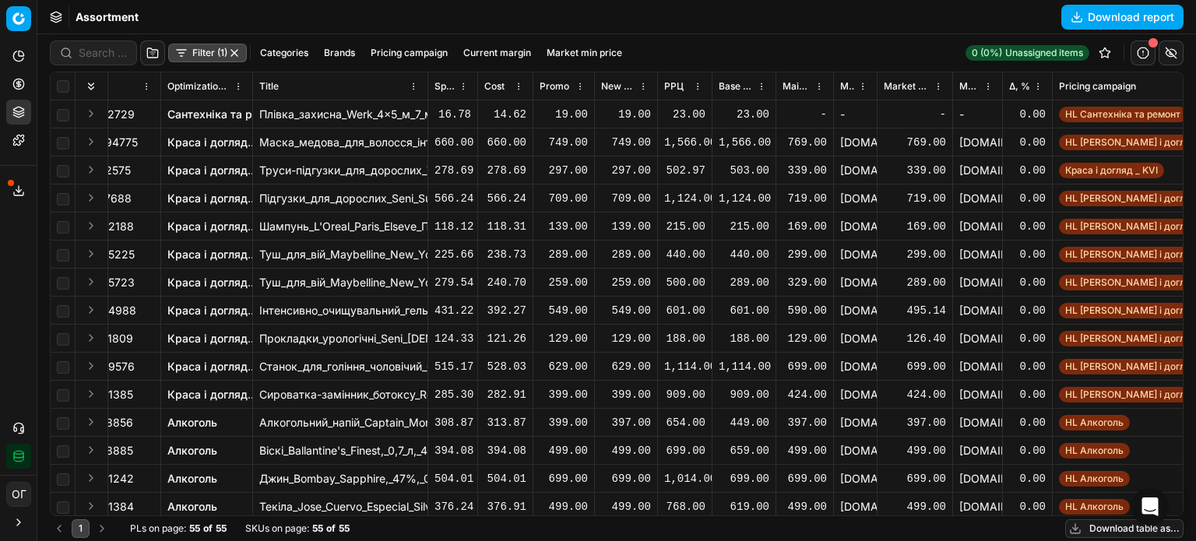
click at [240, 48] on button "button" at bounding box center [234, 53] width 12 height 12
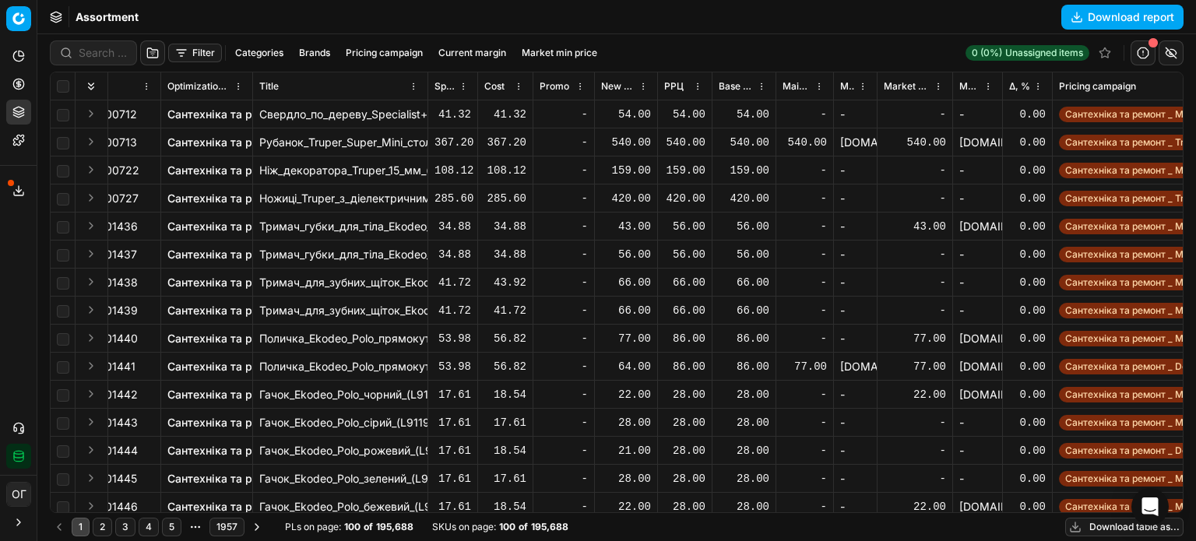
click at [209, 54] on button "Filter" at bounding box center [195, 53] width 54 height 19
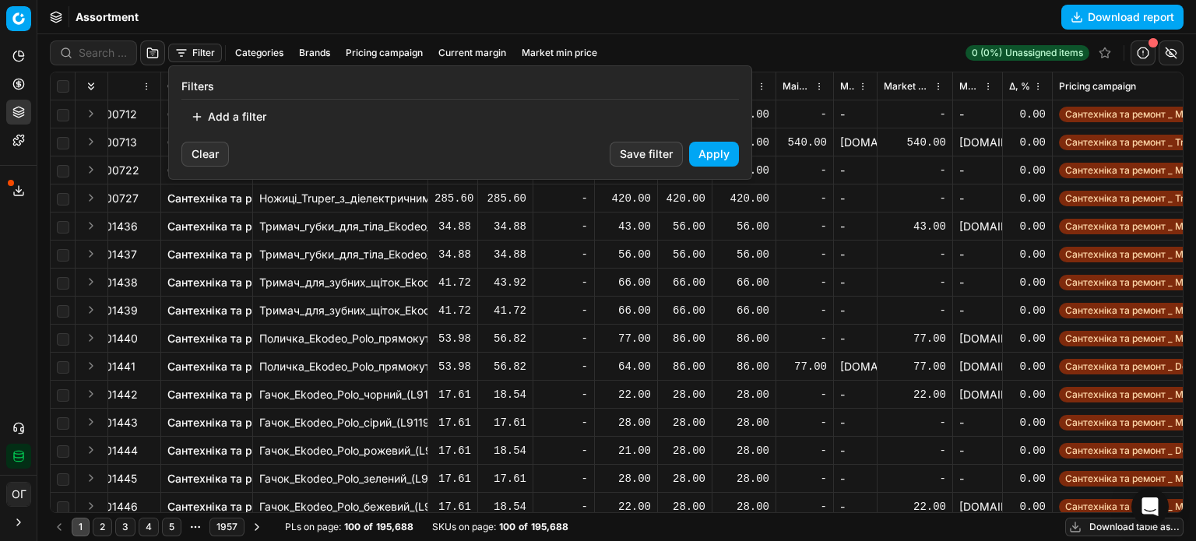
click at [259, 113] on button "Add a filter" at bounding box center [228, 116] width 94 height 25
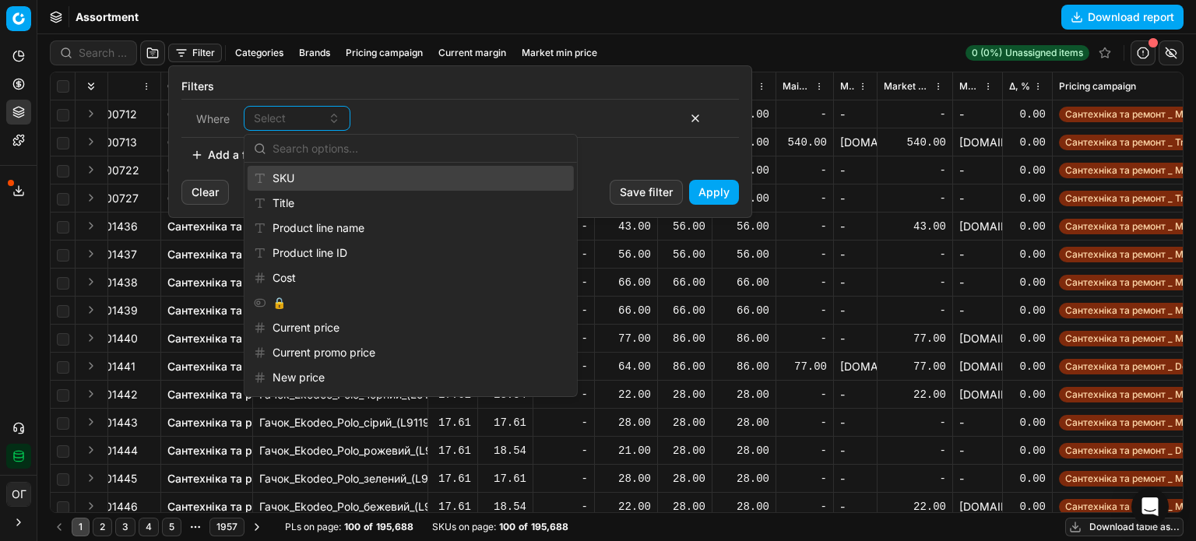
click at [291, 171] on div "SKU" at bounding box center [411, 178] width 326 height 25
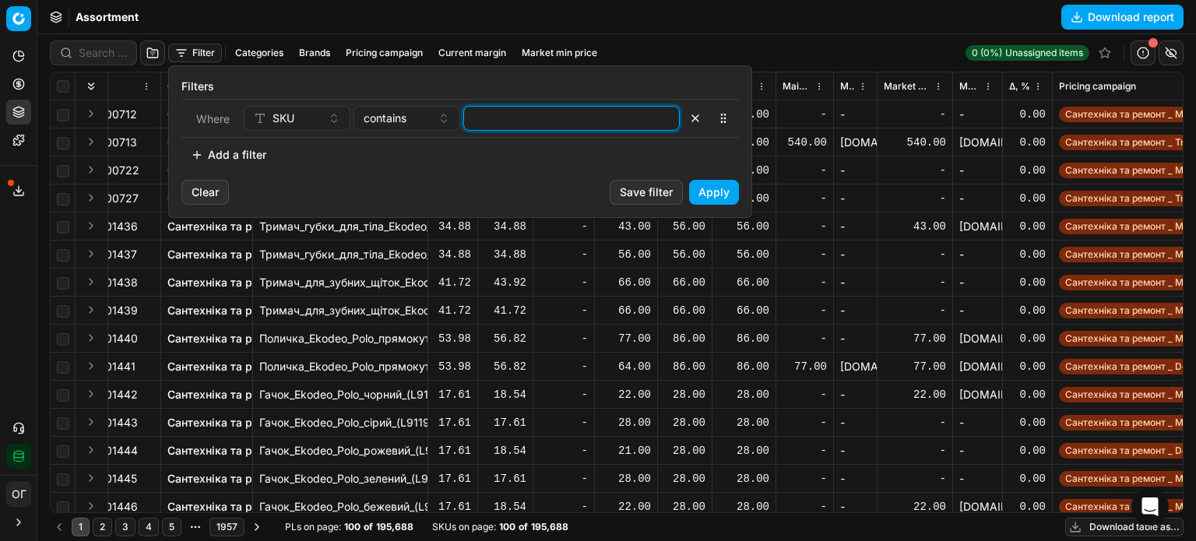
click at [516, 118] on input at bounding box center [571, 118] width 202 height 23
click at [733, 189] on button "Apply" at bounding box center [714, 192] width 50 height 25
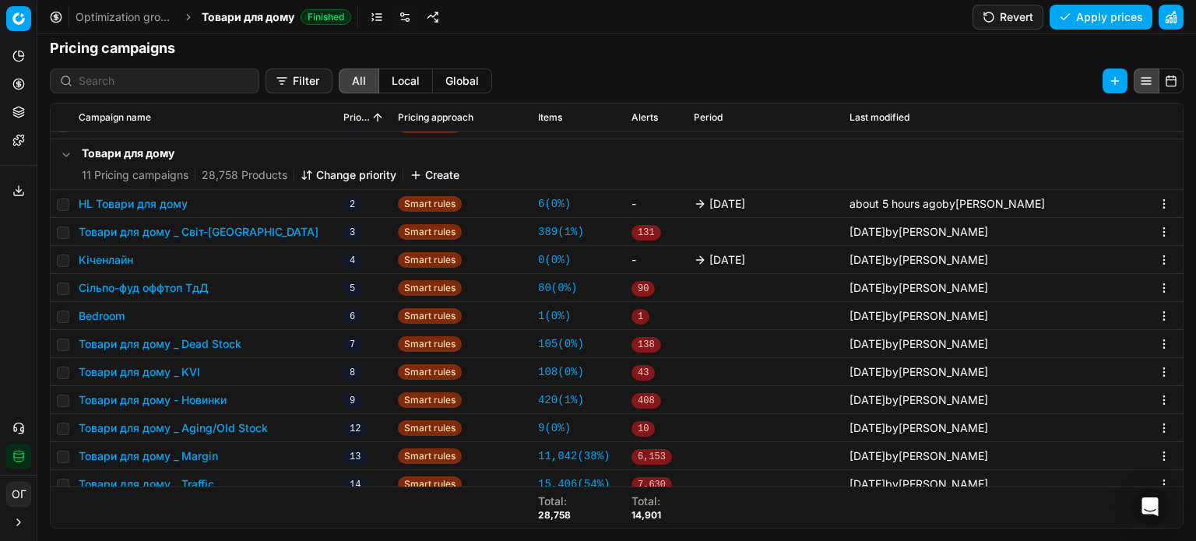
scroll to position [205, 0]
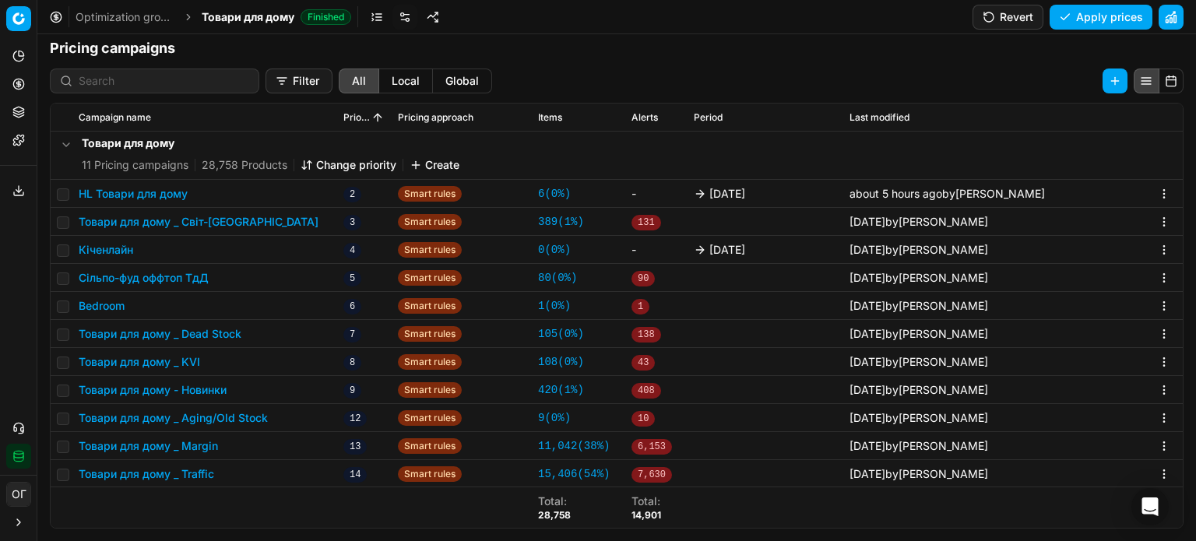
click at [162, 198] on button "HL Товари для дому" at bounding box center [133, 194] width 109 height 16
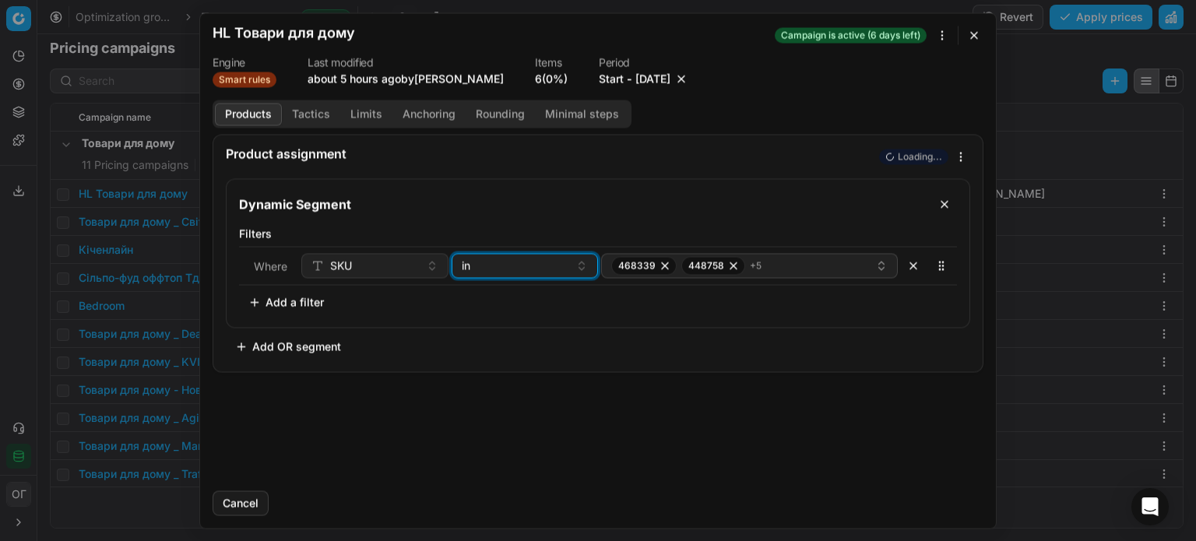
click at [495, 262] on div "in" at bounding box center [516, 266] width 108 height 16
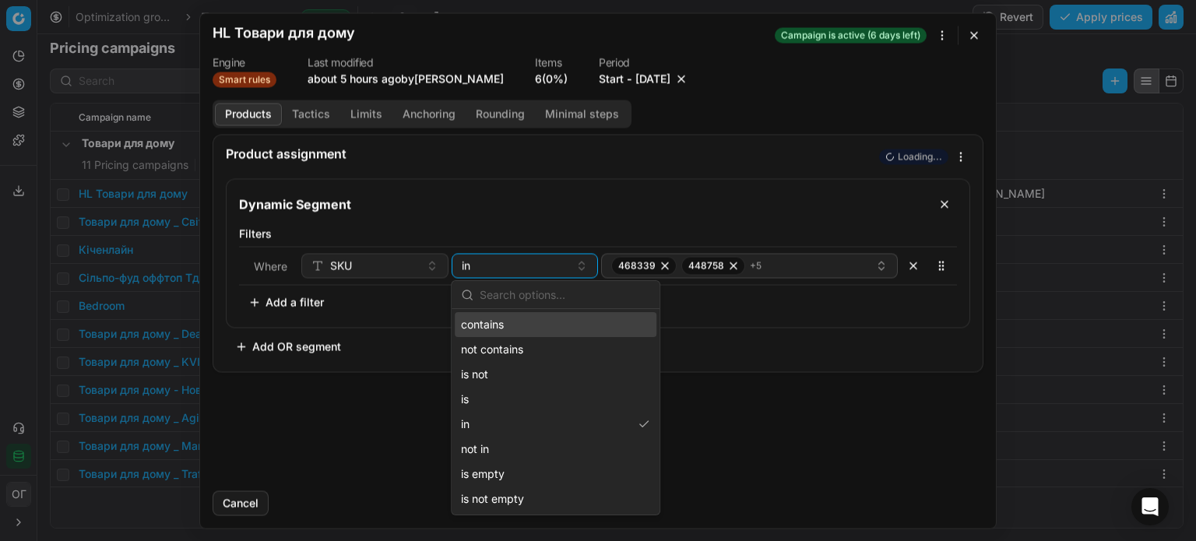
click at [500, 318] on div "contains" at bounding box center [556, 324] width 202 height 25
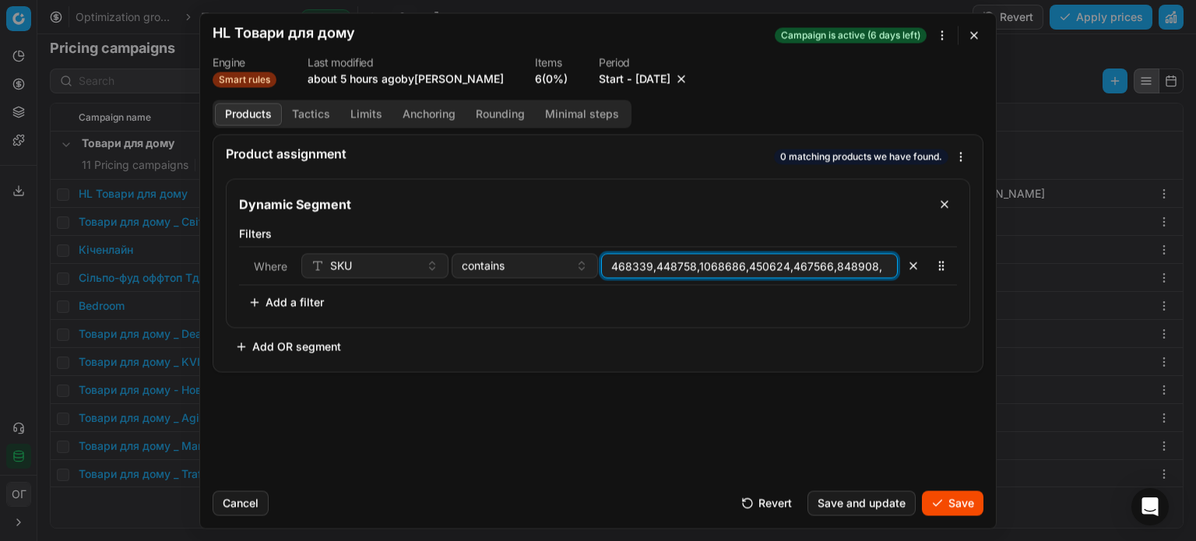
paste input "712529"
type input "468339,448758,1068686,450624,467566,848908,712529"
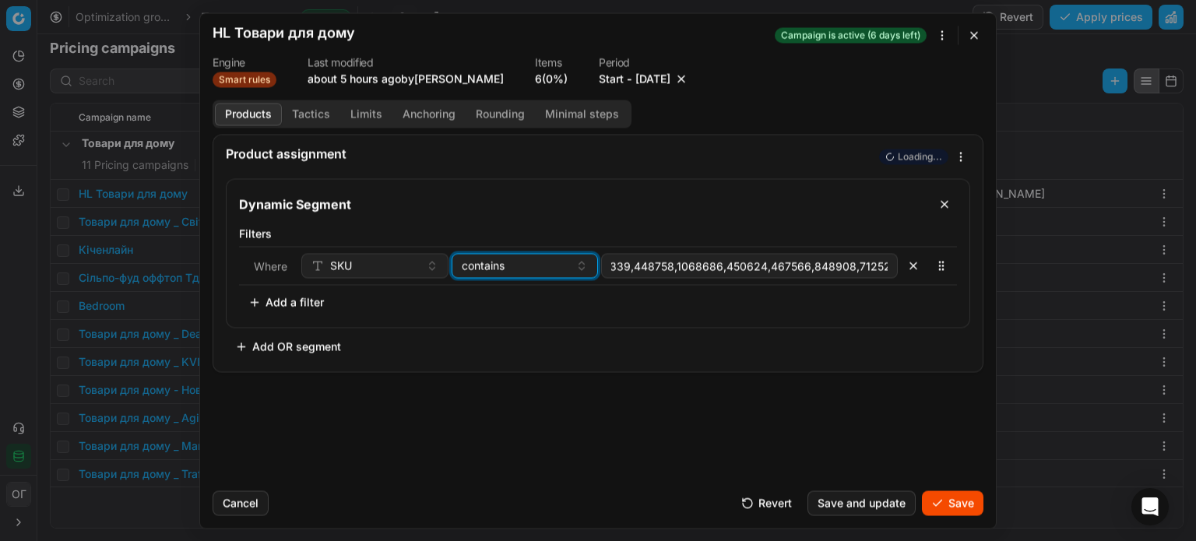
click at [504, 273] on button "contains" at bounding box center [524, 265] width 147 height 25
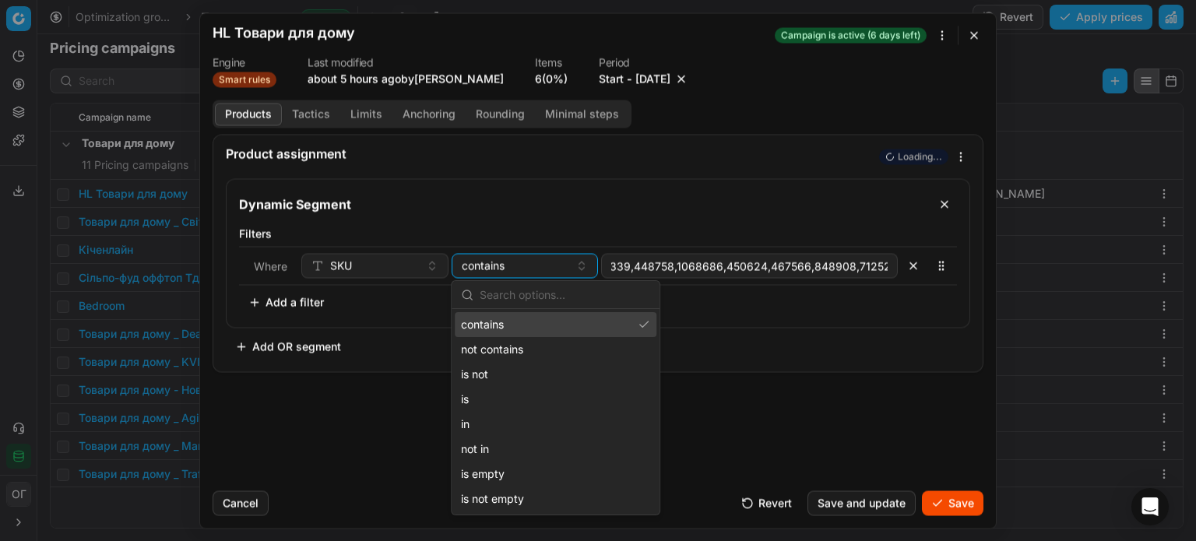
scroll to position [0, 0]
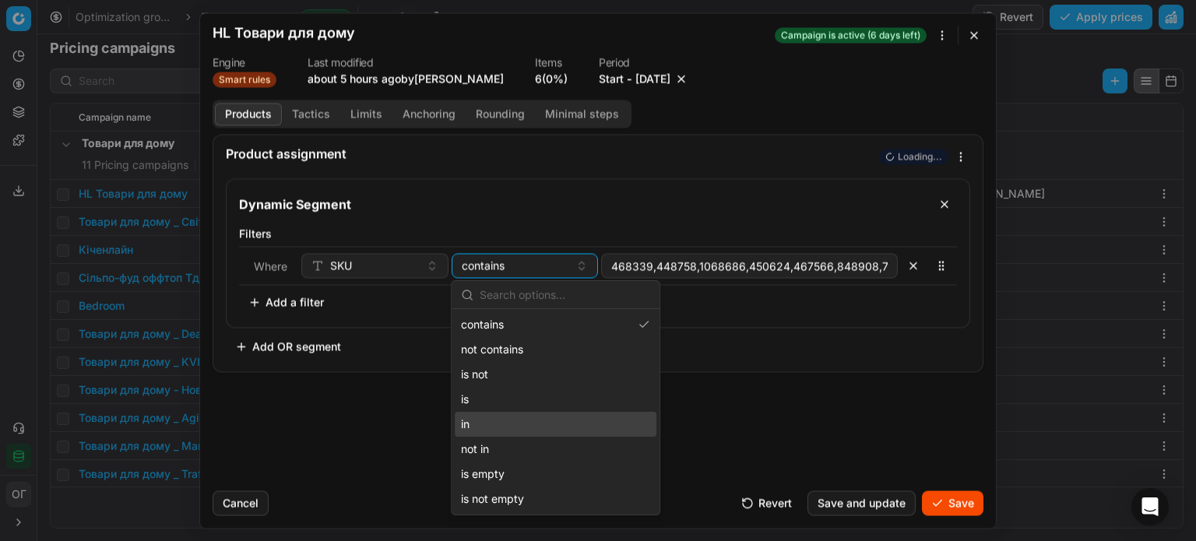
click at [529, 431] on div "in" at bounding box center [556, 424] width 202 height 25
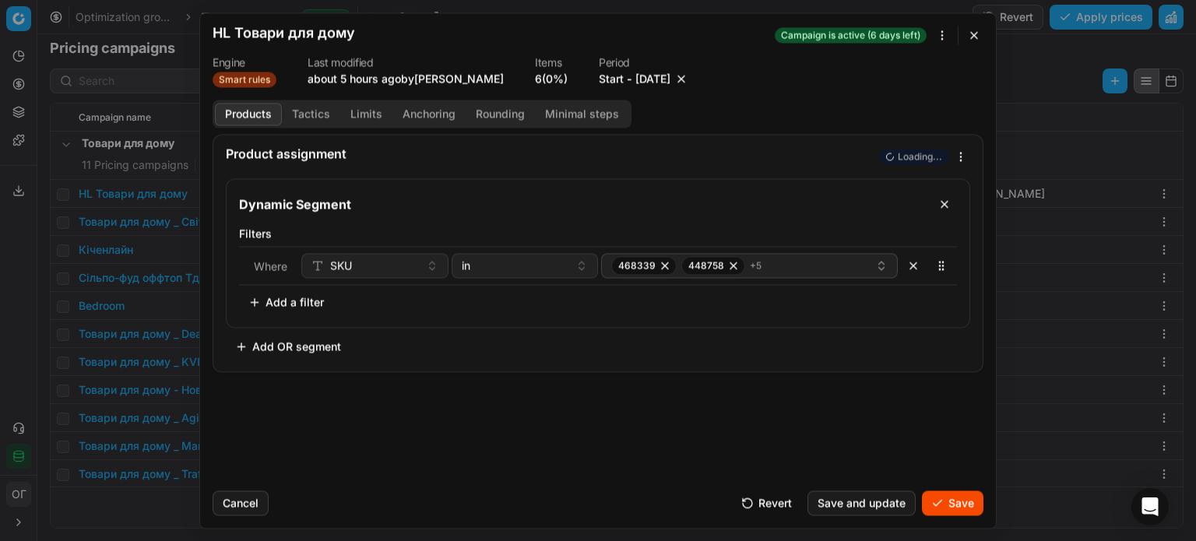
click at [947, 495] on button "Save" at bounding box center [952, 502] width 61 height 25
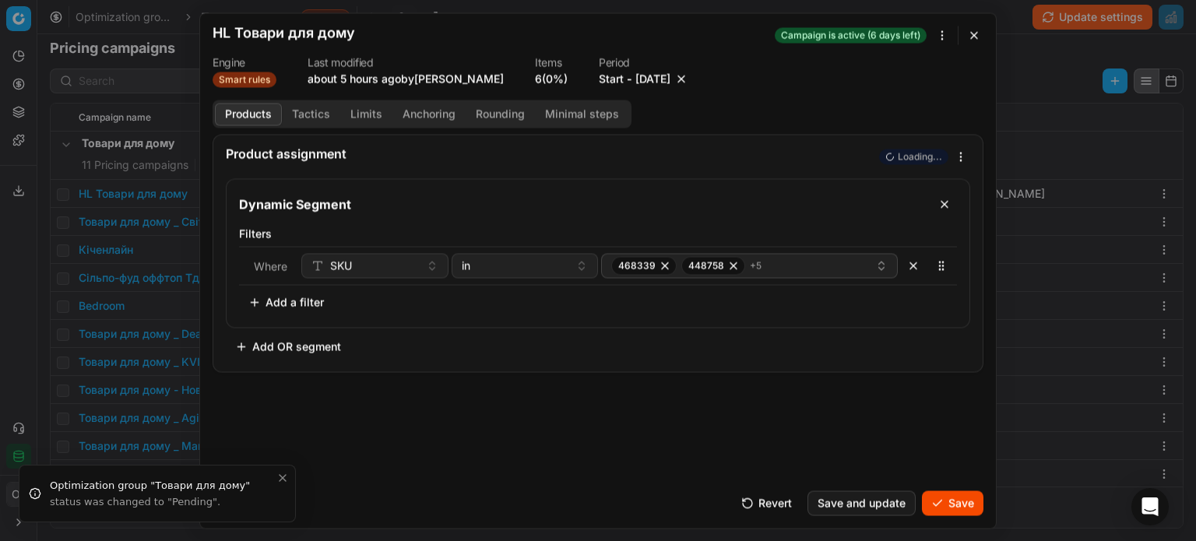
click at [947, 495] on button "Save" at bounding box center [952, 502] width 61 height 25
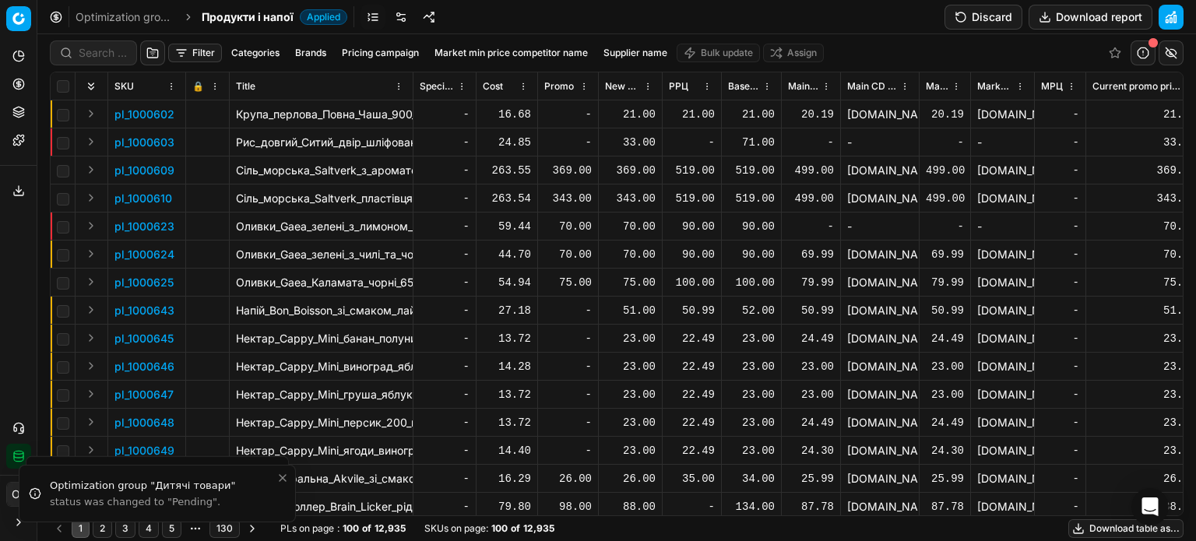
click at [25, 84] on button "Pricing" at bounding box center [18, 84] width 25 height 25
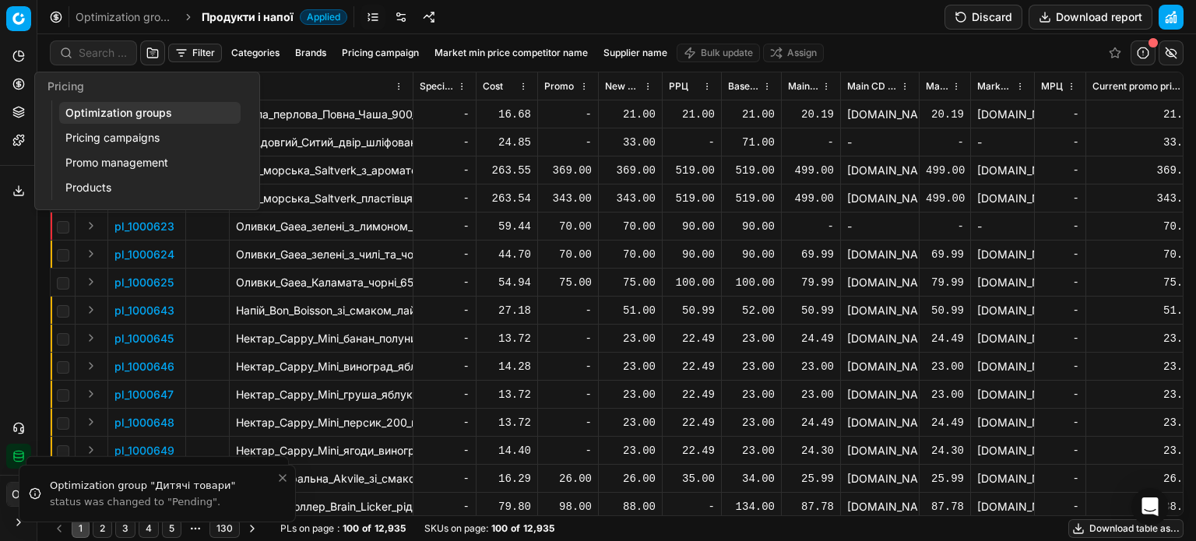
click at [116, 128] on link "Pricing campaigns" at bounding box center [149, 138] width 181 height 22
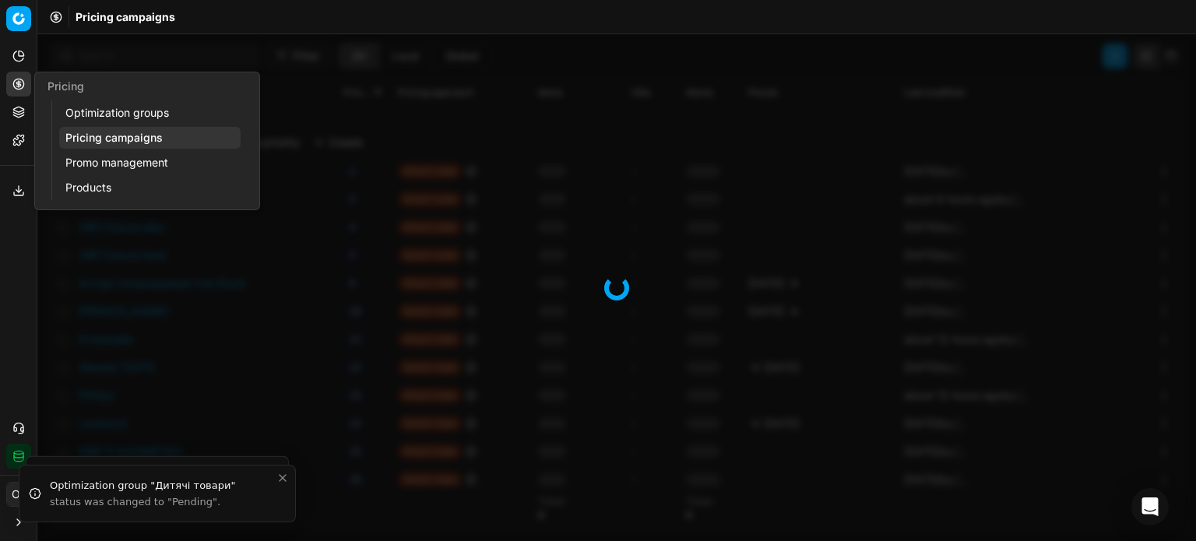
click at [118, 118] on link "Optimization groups" at bounding box center [149, 113] width 181 height 22
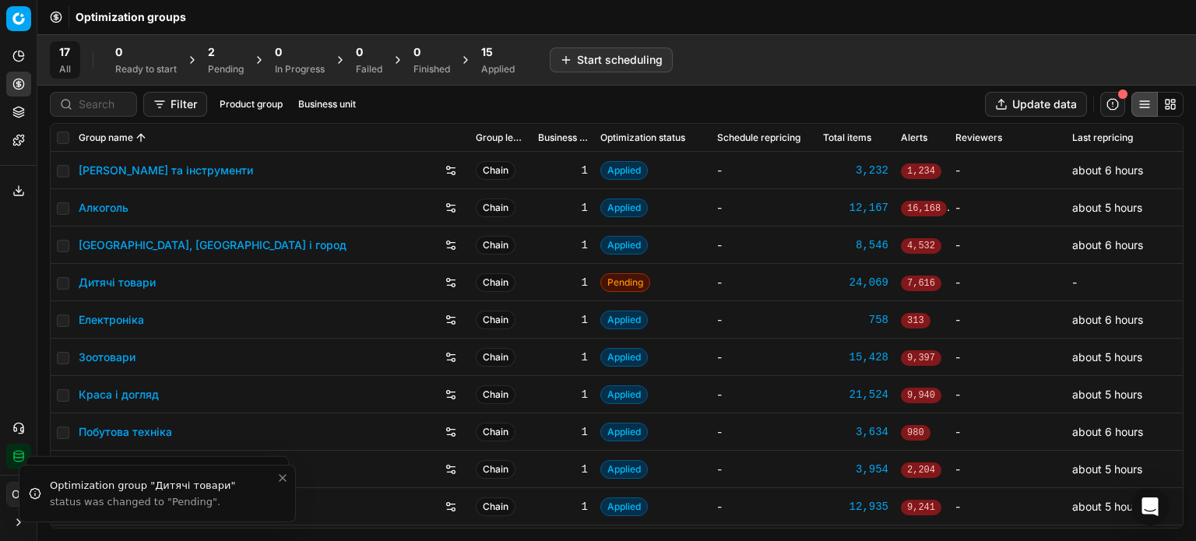
click at [240, 53] on div "2" at bounding box center [226, 52] width 36 height 16
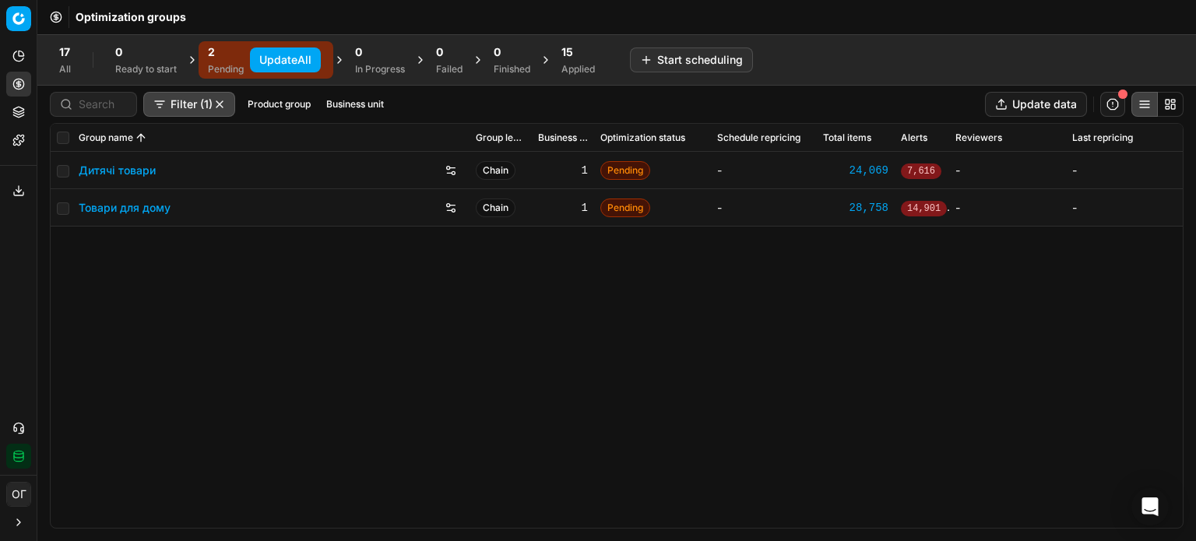
click at [281, 54] on button "Update All" at bounding box center [285, 59] width 71 height 25
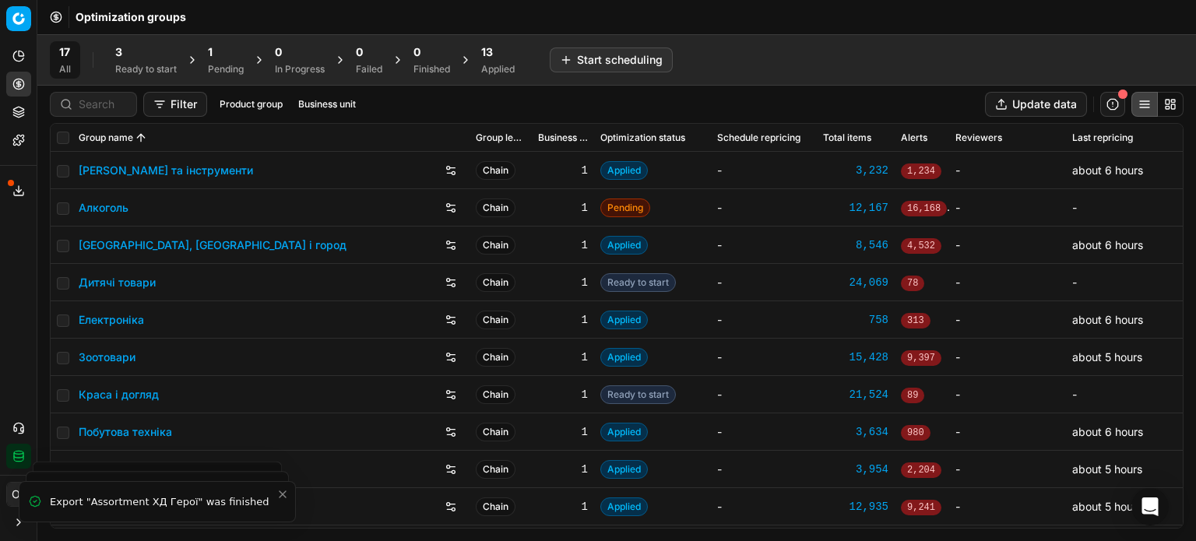
drag, startPoint x: 156, startPoint y: 80, endPoint x: 149, endPoint y: 66, distance: 15.7
click at [155, 79] on div "17 All 3 Ready to start 1 Pending 0 In Progress 0 Failed 0 Finished 13 Applied …" at bounding box center [616, 59] width 1158 height 51
click at [146, 63] on div "Ready to start" at bounding box center [145, 69] width 61 height 12
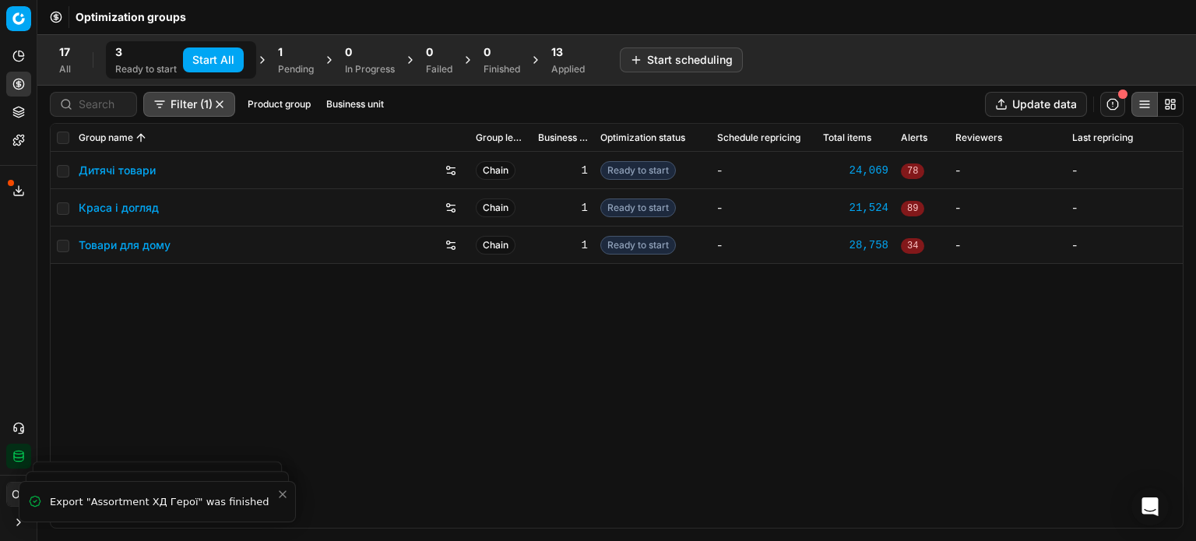
drag, startPoint x: 209, startPoint y: 58, endPoint x: 259, endPoint y: 58, distance: 50.6
click at [209, 58] on button "Start All" at bounding box center [213, 59] width 61 height 25
click at [283, 55] on div "1 Pending" at bounding box center [303, 59] width 54 height 37
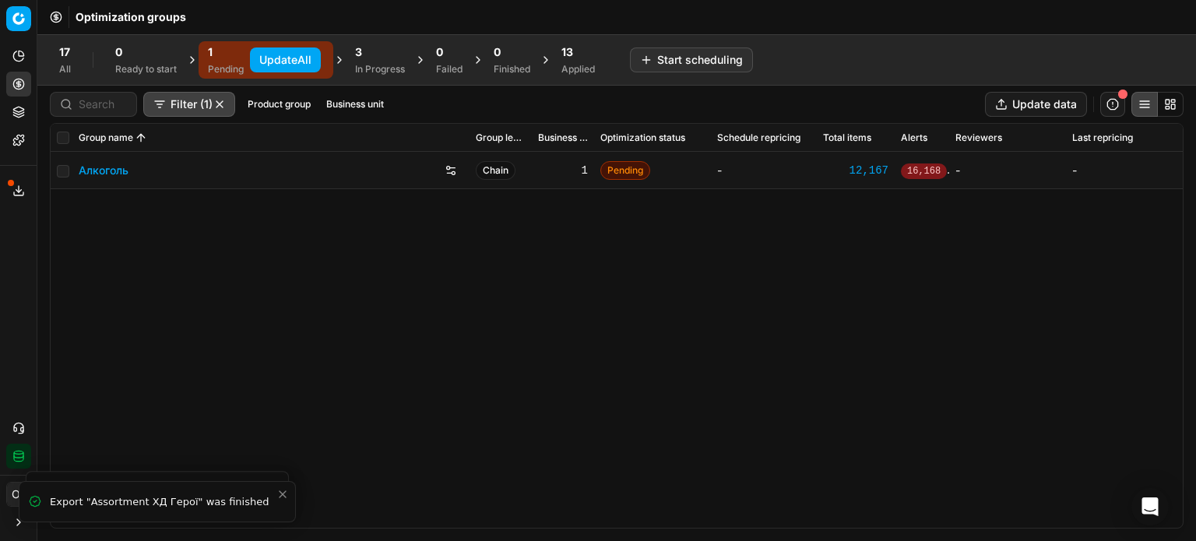
click at [305, 61] on button "Update All" at bounding box center [285, 59] width 71 height 25
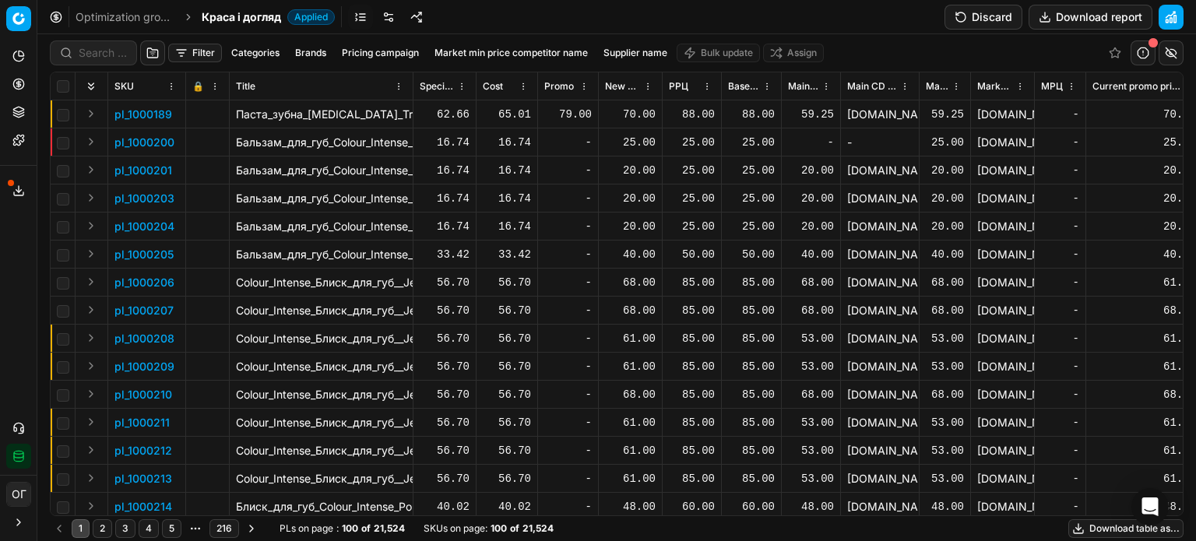
click at [388, 15] on link at bounding box center [388, 17] width 25 height 25
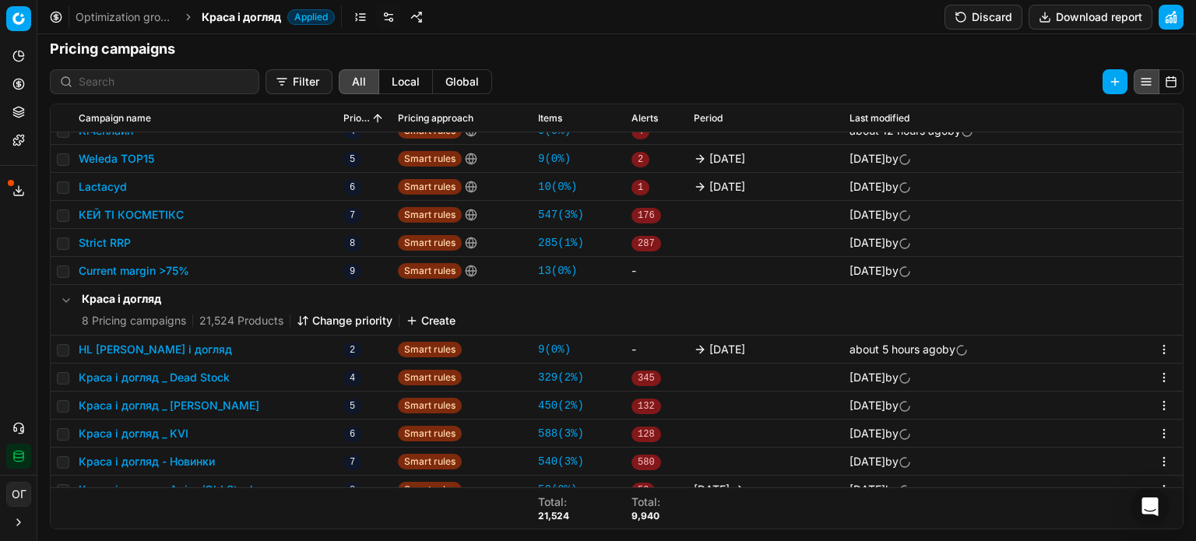
scroll to position [221, 0]
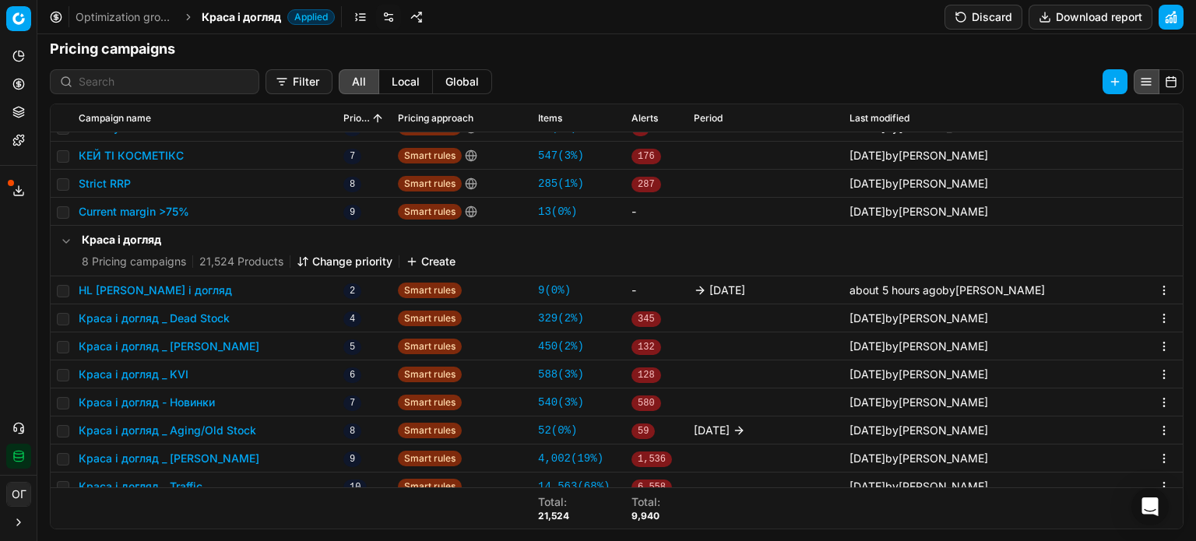
click at [121, 287] on button "HL Краса і догляд" at bounding box center [155, 291] width 153 height 16
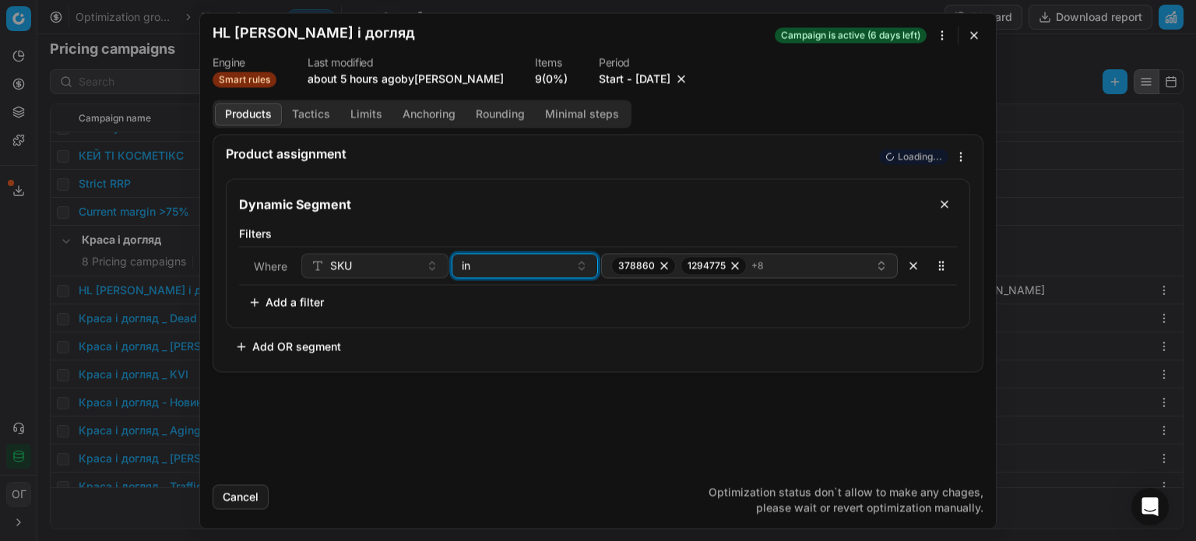
click at [518, 270] on div "in" at bounding box center [516, 266] width 108 height 16
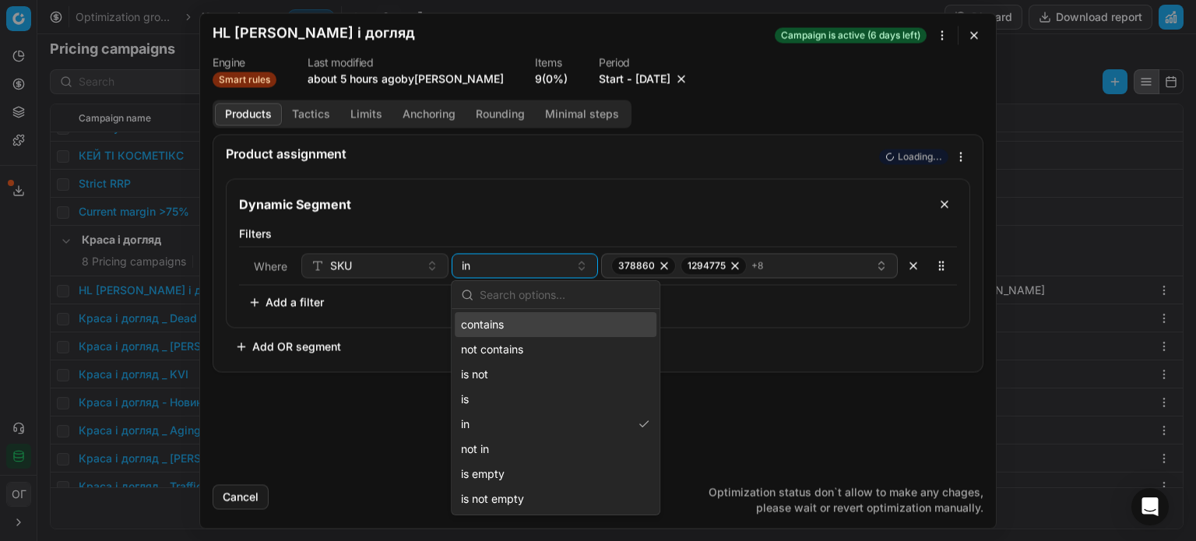
click at [518, 317] on div "contains" at bounding box center [556, 324] width 202 height 25
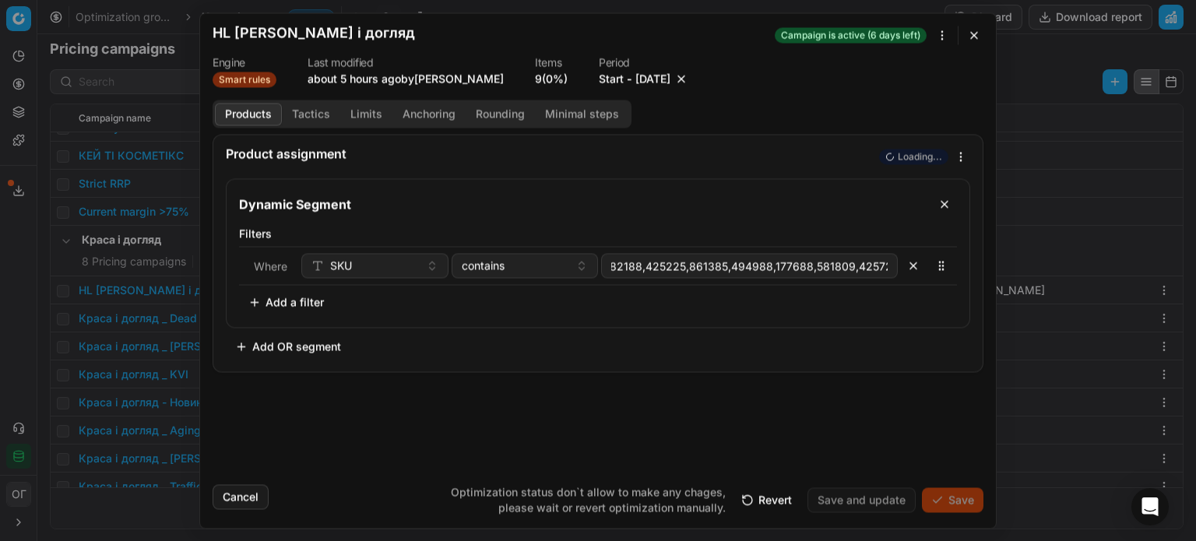
scroll to position [0, 178]
type input "378860,1294775,789576,382188,425225,861385,494988,177688,581809,425723,162575"
click at [534, 268] on div "contains" at bounding box center [516, 266] width 108 height 16
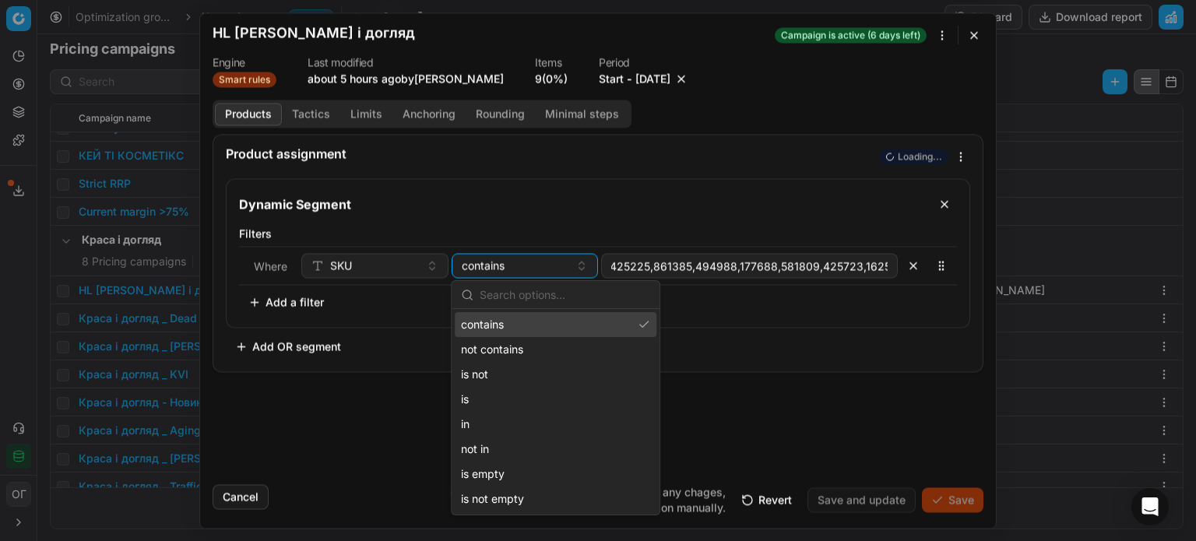
scroll to position [0, 0]
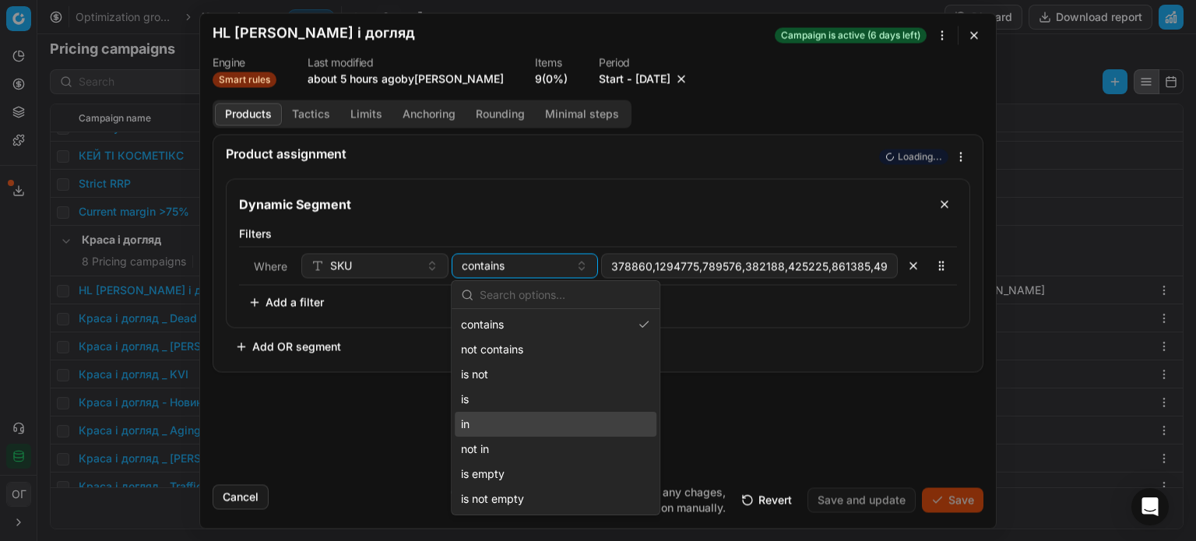
click at [526, 423] on div "in" at bounding box center [556, 424] width 202 height 25
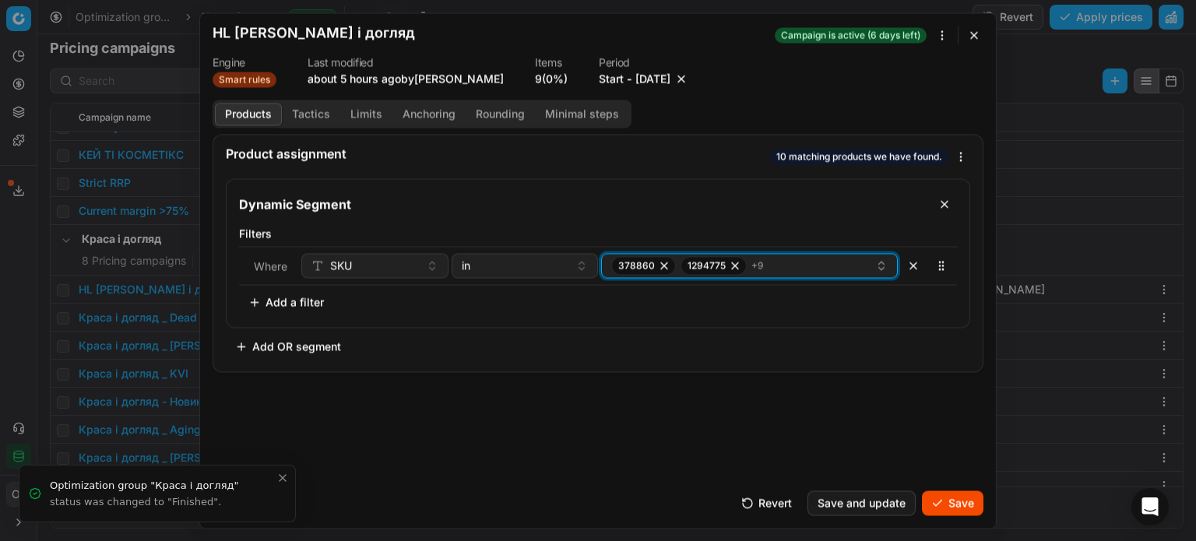
scroll to position [240, 0]
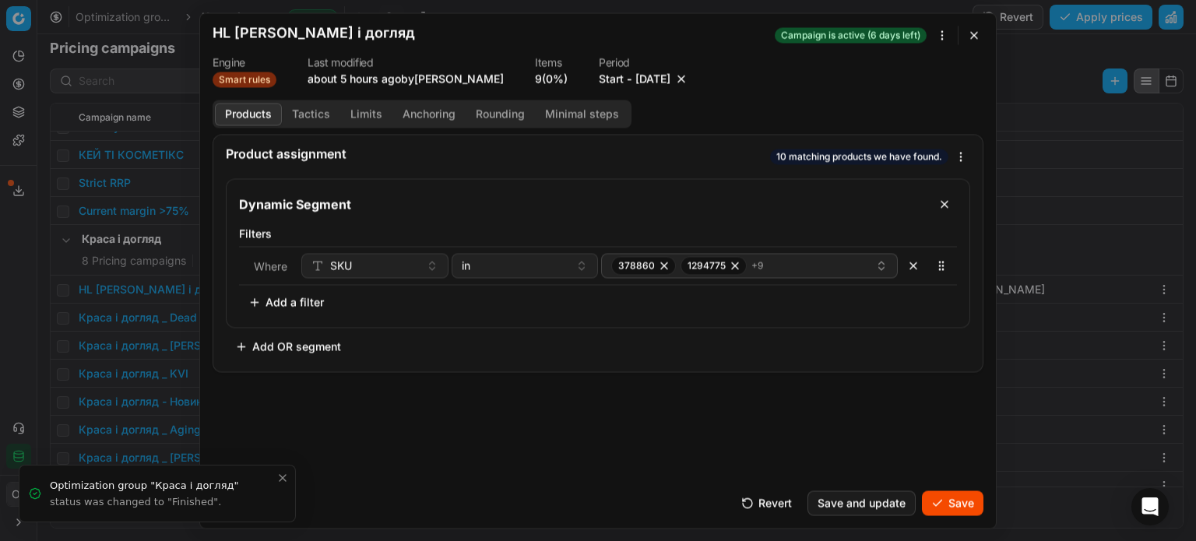
click at [943, 503] on button "Save" at bounding box center [952, 502] width 61 height 25
click at [951, 497] on button "Save" at bounding box center [952, 502] width 61 height 25
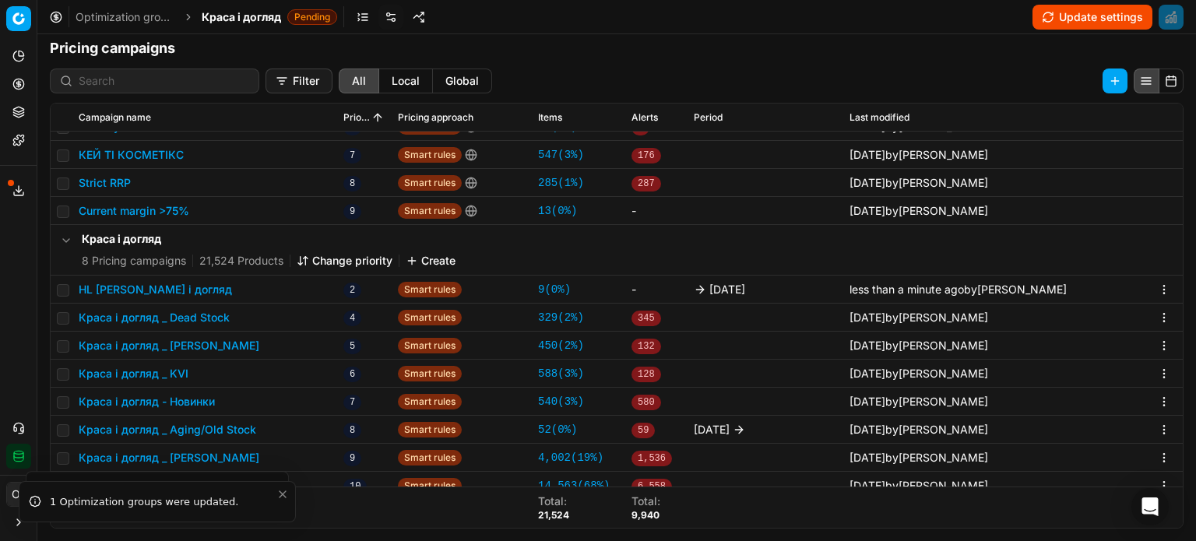
click at [1062, 17] on button "Update settings" at bounding box center [1092, 17] width 120 height 25
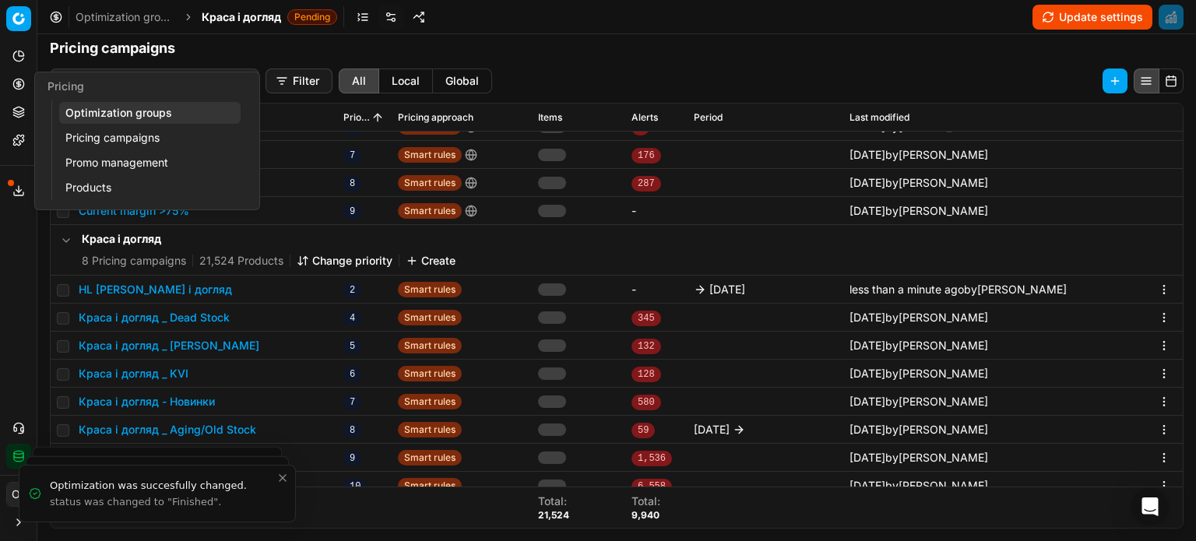
scroll to position [281, 0]
click at [10, 86] on button "Pricing" at bounding box center [18, 84] width 25 height 25
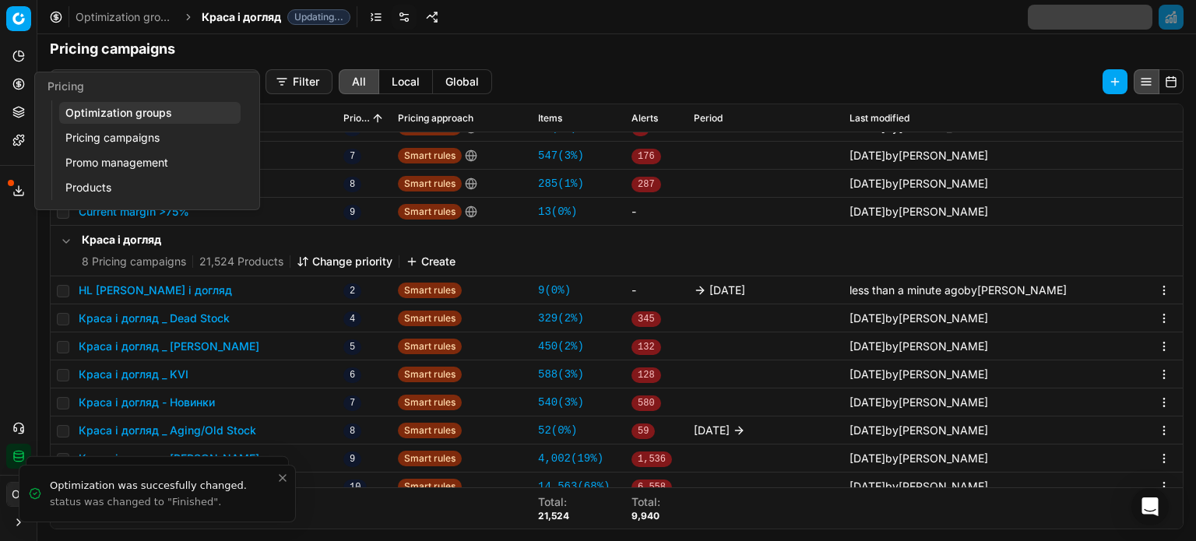
click at [113, 116] on link "Optimization groups" at bounding box center [149, 113] width 181 height 22
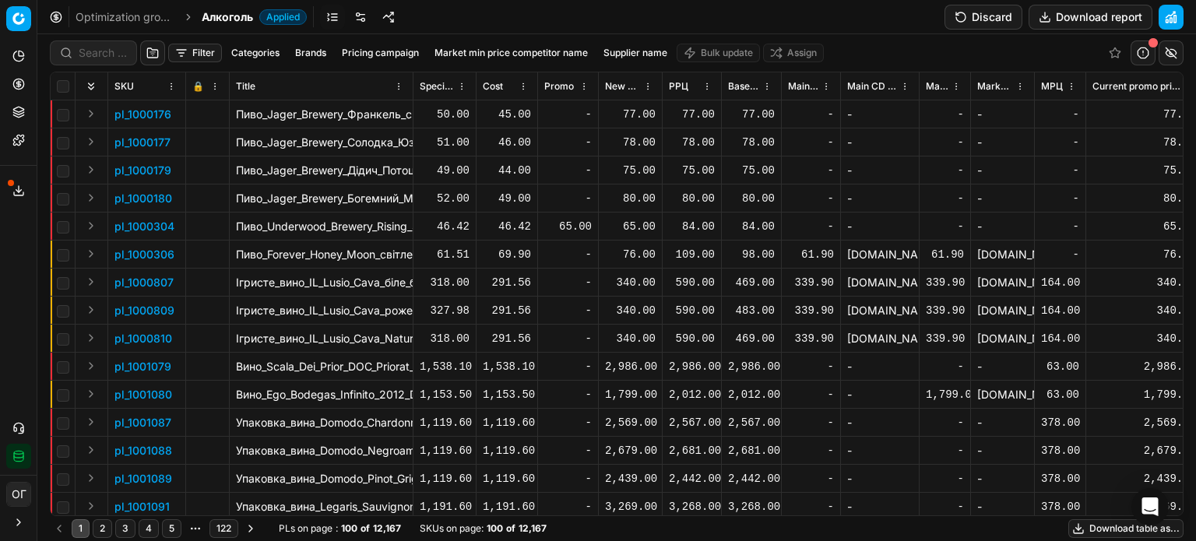
click at [362, 18] on link at bounding box center [360, 17] width 25 height 25
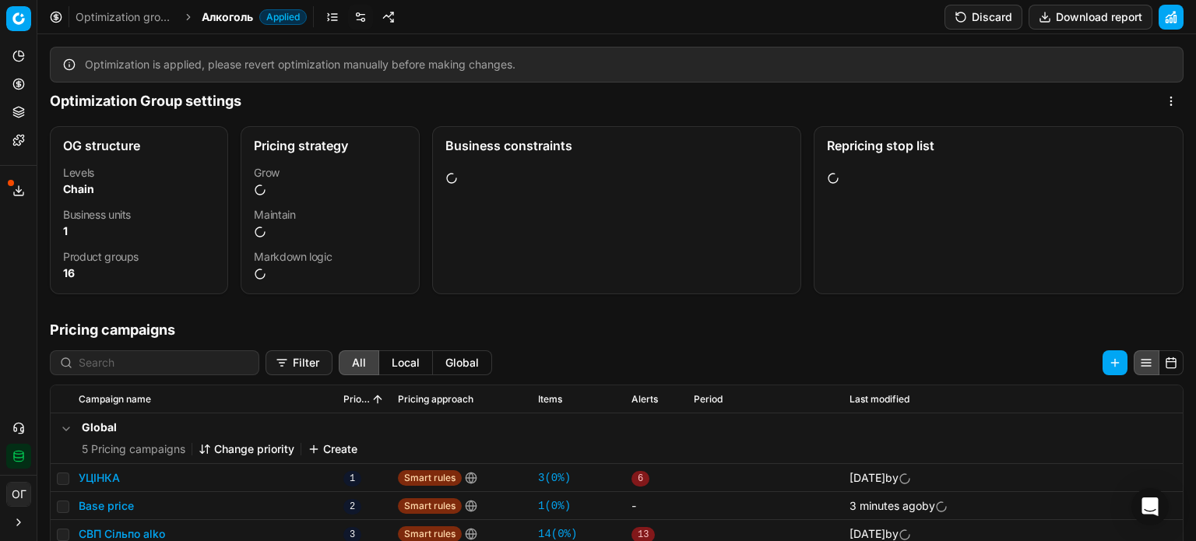
click at [957, 10] on button "Discard" at bounding box center [983, 17] width 78 height 25
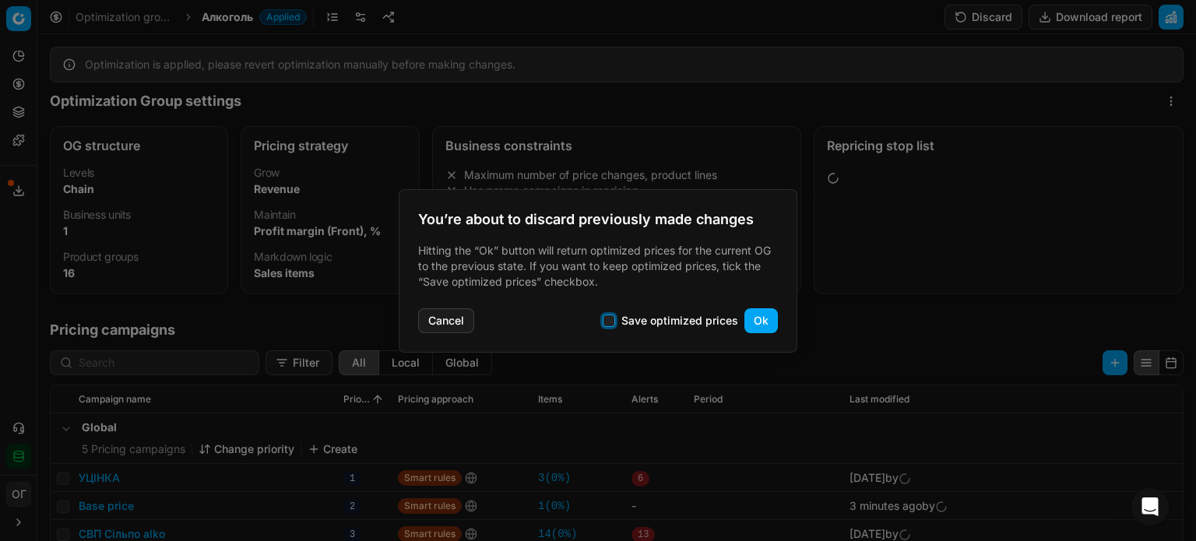
click at [610, 323] on input "Save optimized prices" at bounding box center [608, 320] width 12 height 12
checkbox input "true"
click at [761, 323] on button "Ok" at bounding box center [760, 320] width 33 height 25
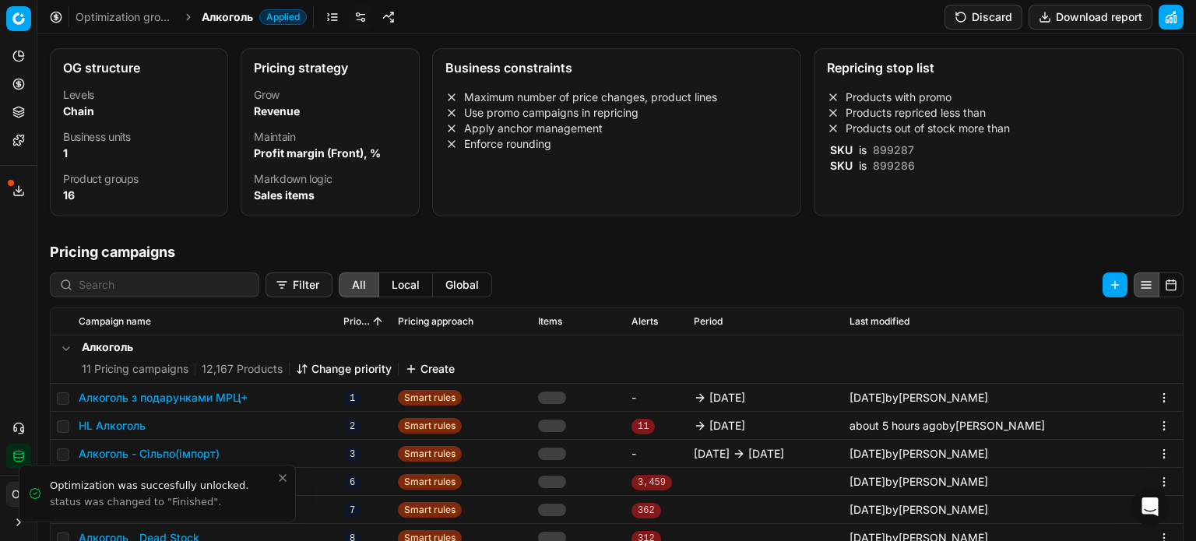
scroll to position [36, 0]
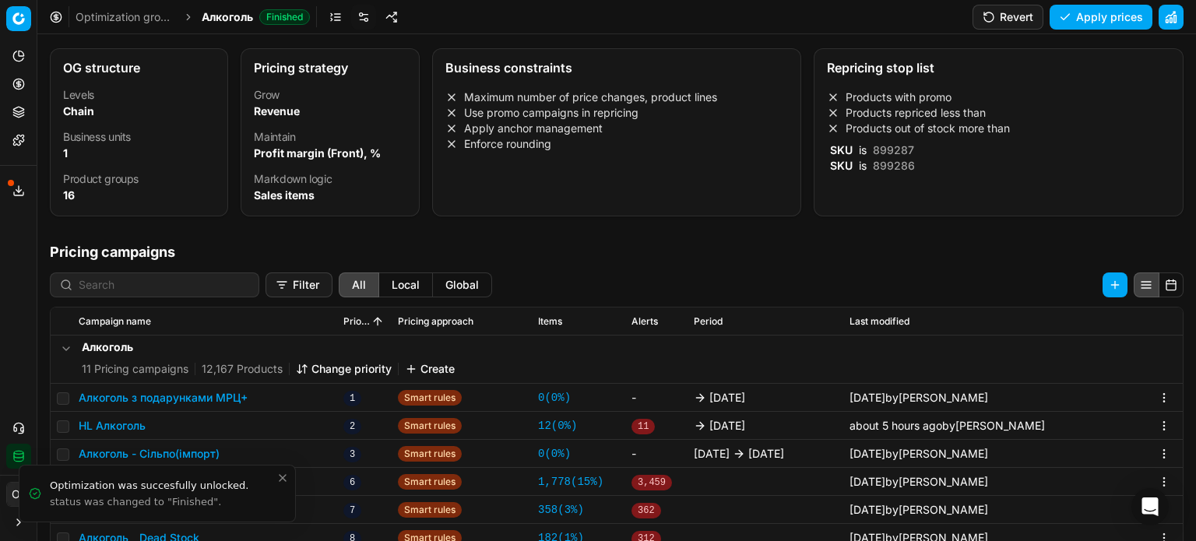
click at [128, 428] on button "HL Алкоголь" at bounding box center [112, 426] width 67 height 16
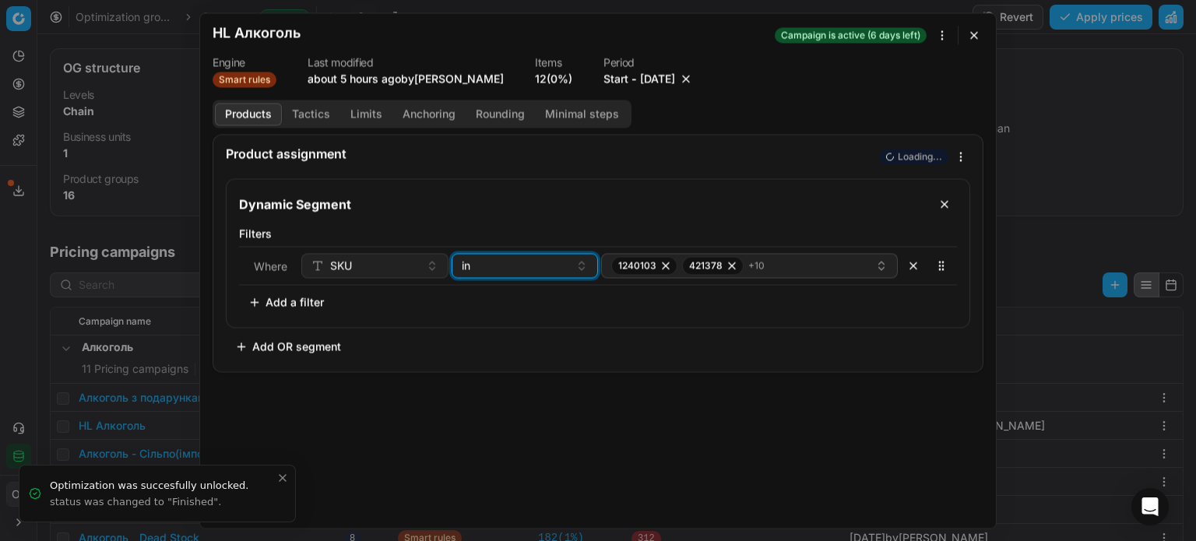
click at [536, 272] on div "in" at bounding box center [516, 266] width 108 height 16
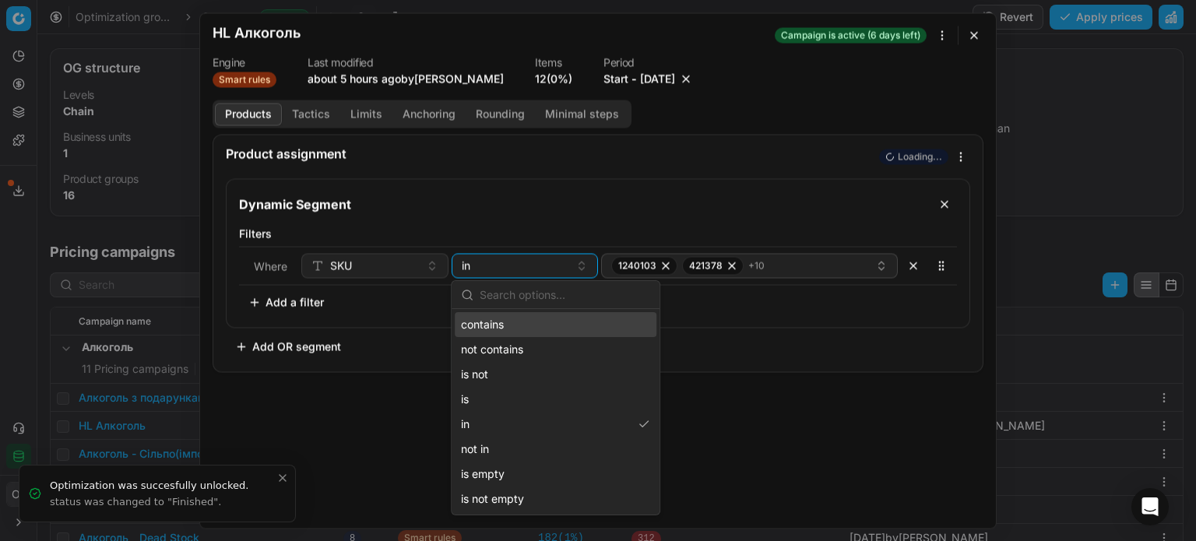
click at [503, 321] on div "contains" at bounding box center [556, 324] width 202 height 25
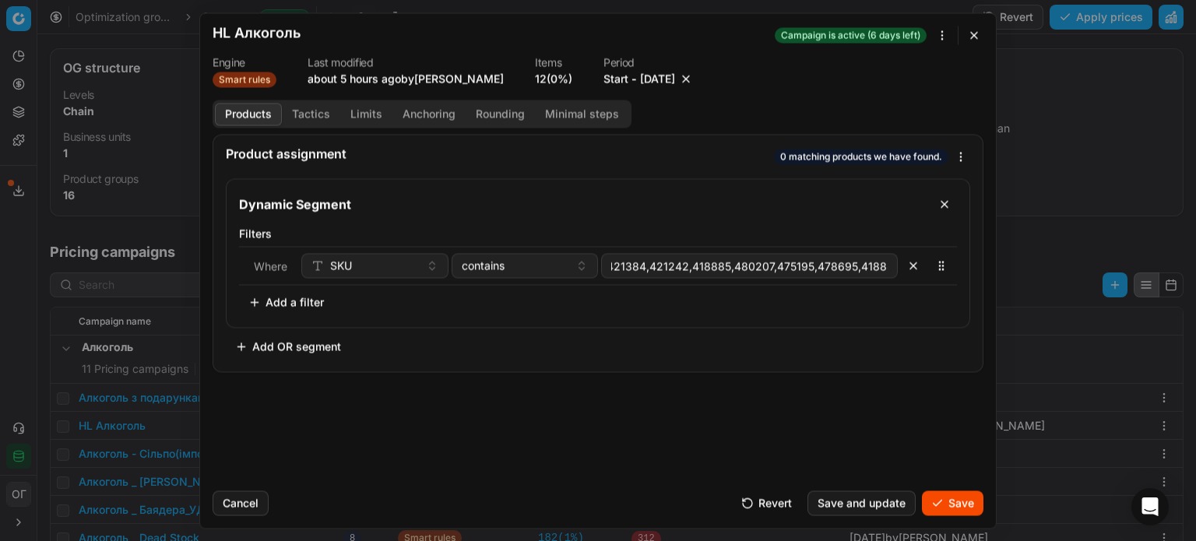
scroll to position [0, 262]
type input "1240103,421378,421363,480146,562521,421384,421242,418885,480207,475195,478695,4…"
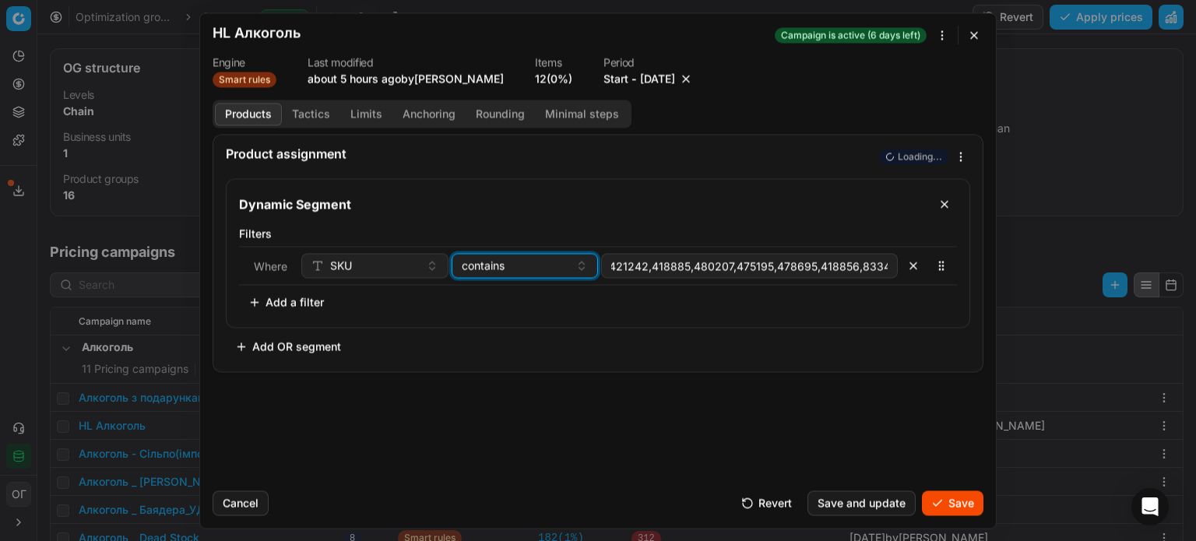
click at [494, 273] on button "contains" at bounding box center [524, 265] width 147 height 25
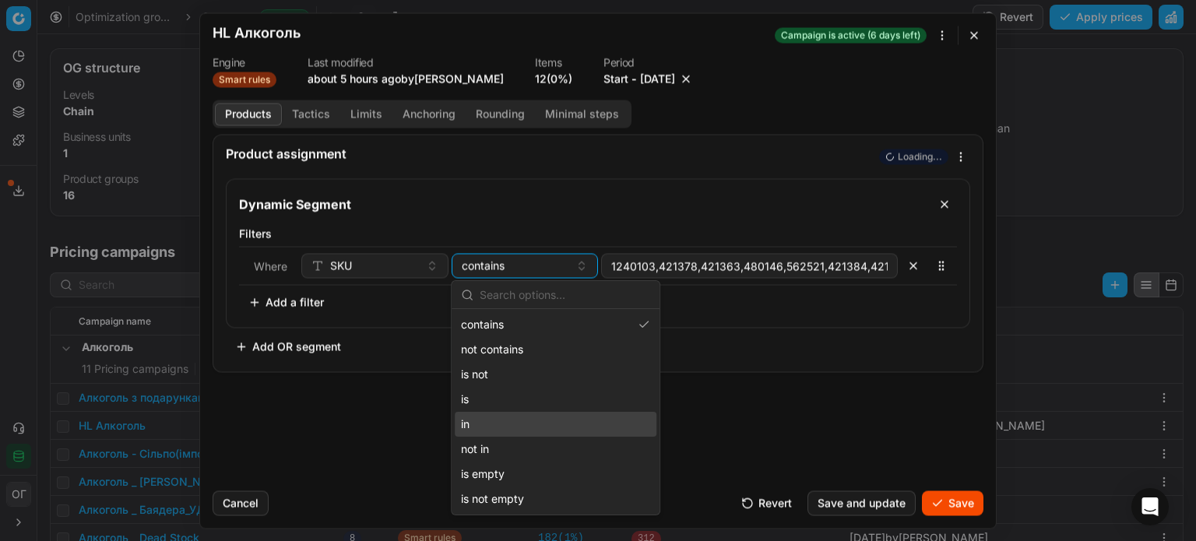
click at [501, 420] on div "in" at bounding box center [556, 424] width 202 height 25
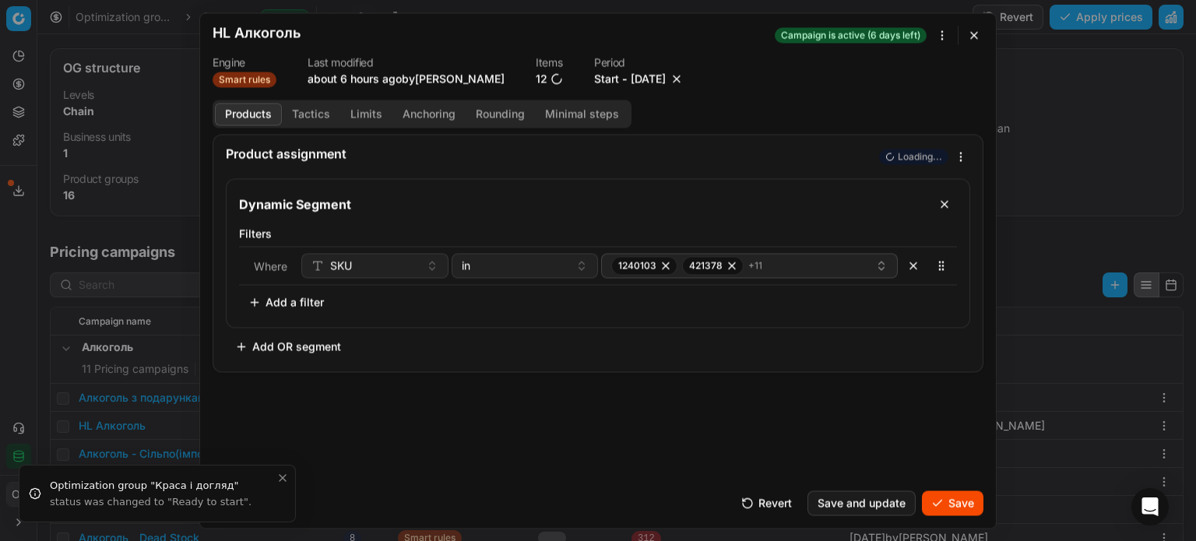
click at [944, 507] on button "Save" at bounding box center [952, 502] width 61 height 25
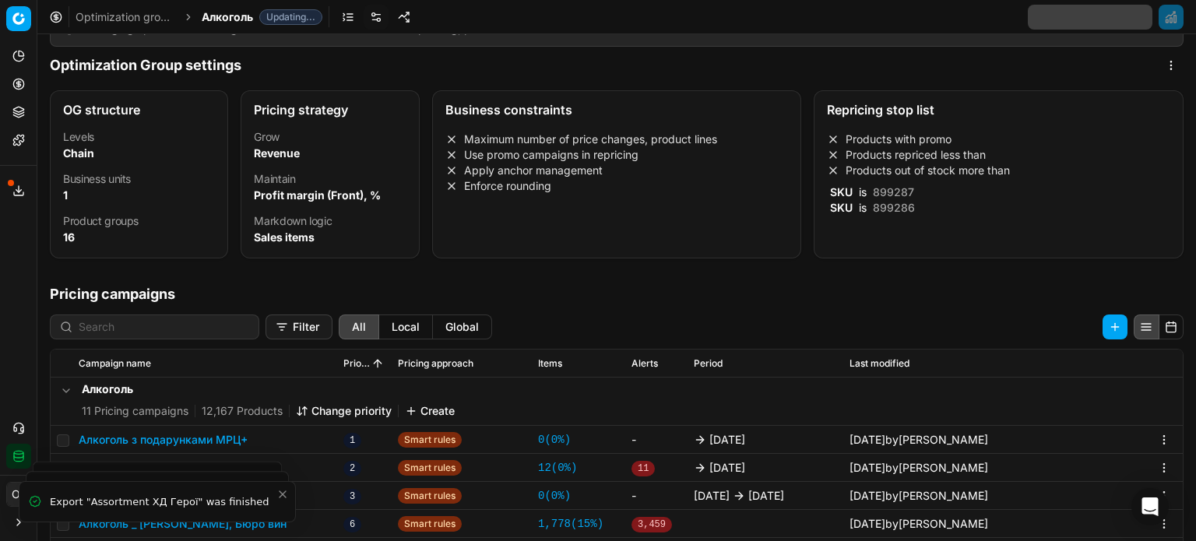
scroll to position [78, 0]
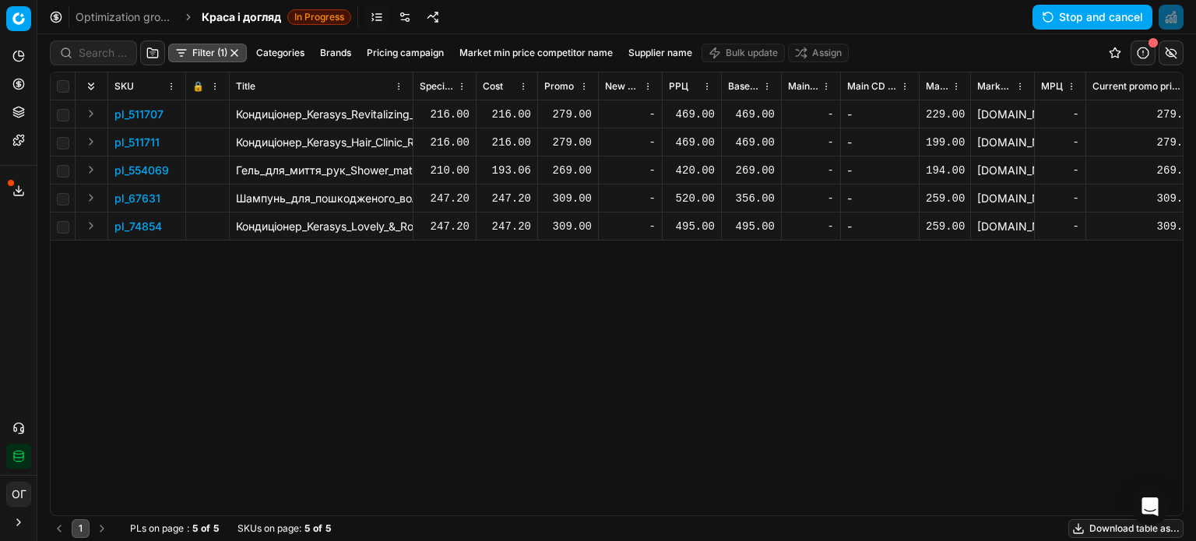
click at [1100, 529] on button "Download table as..." at bounding box center [1125, 528] width 115 height 19
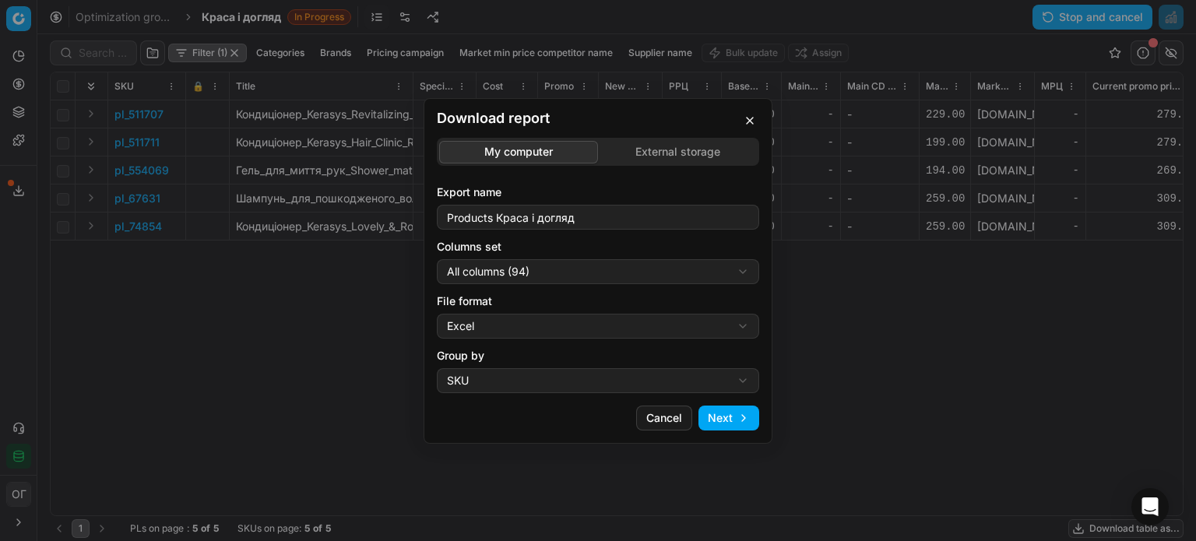
click at [754, 120] on button "button" at bounding box center [749, 120] width 19 height 19
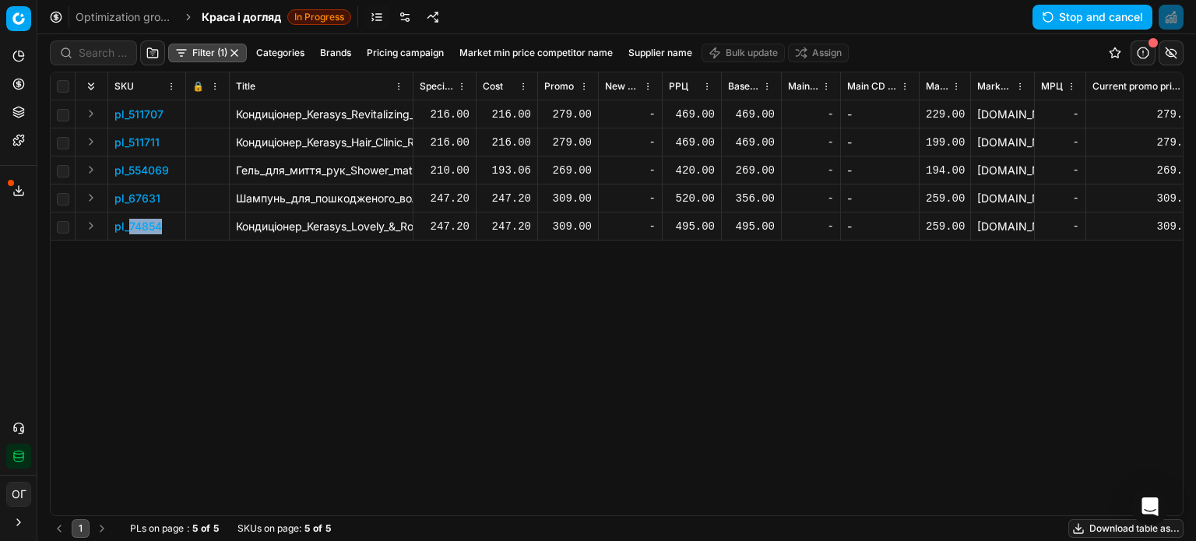
drag, startPoint x: 166, startPoint y: 230, endPoint x: 129, endPoint y: 233, distance: 36.7
click at [129, 233] on td "pl_74854" at bounding box center [147, 227] width 78 height 28
copy p "74854"
drag, startPoint x: 162, startPoint y: 202, endPoint x: 130, endPoint y: 201, distance: 31.9
click at [130, 201] on td "pl_67631" at bounding box center [147, 198] width 78 height 28
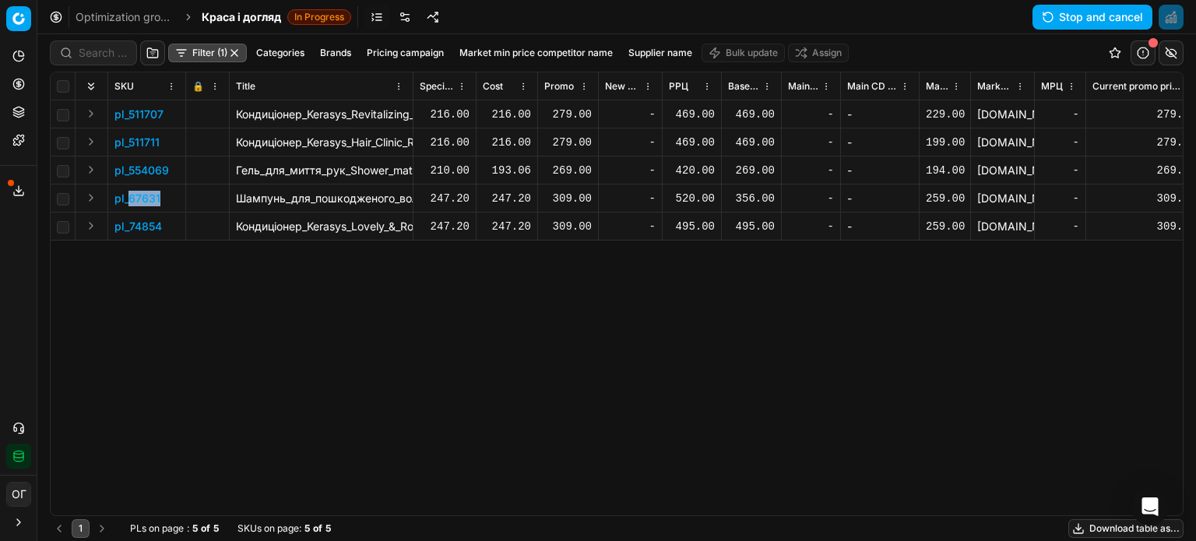
copy p "67631"
drag, startPoint x: 170, startPoint y: 173, endPoint x: 127, endPoint y: 175, distance: 42.9
click at [127, 175] on td "pl_554069" at bounding box center [147, 170] width 78 height 28
copy p "554069"
drag, startPoint x: 166, startPoint y: 144, endPoint x: 127, endPoint y: 144, distance: 38.9
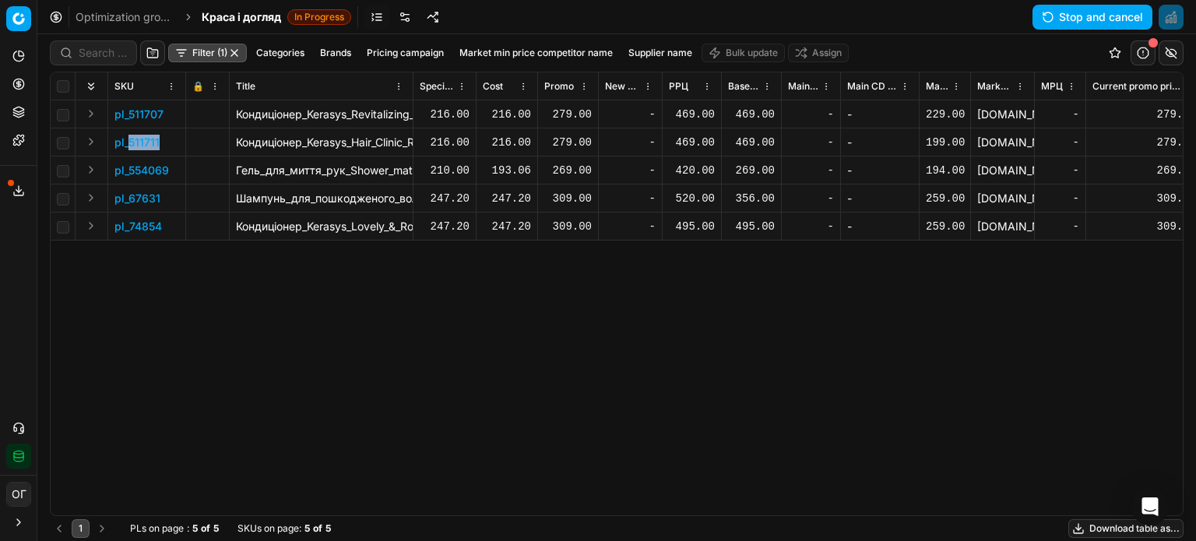
click at [127, 144] on td "pl_511711" at bounding box center [147, 142] width 78 height 28
copy p "511711"
drag, startPoint x: 170, startPoint y: 115, endPoint x: 131, endPoint y: 120, distance: 40.0
click at [131, 120] on td "pl_511707" at bounding box center [147, 114] width 78 height 28
copy p "511707"
